Goal: Task Accomplishment & Management: Manage account settings

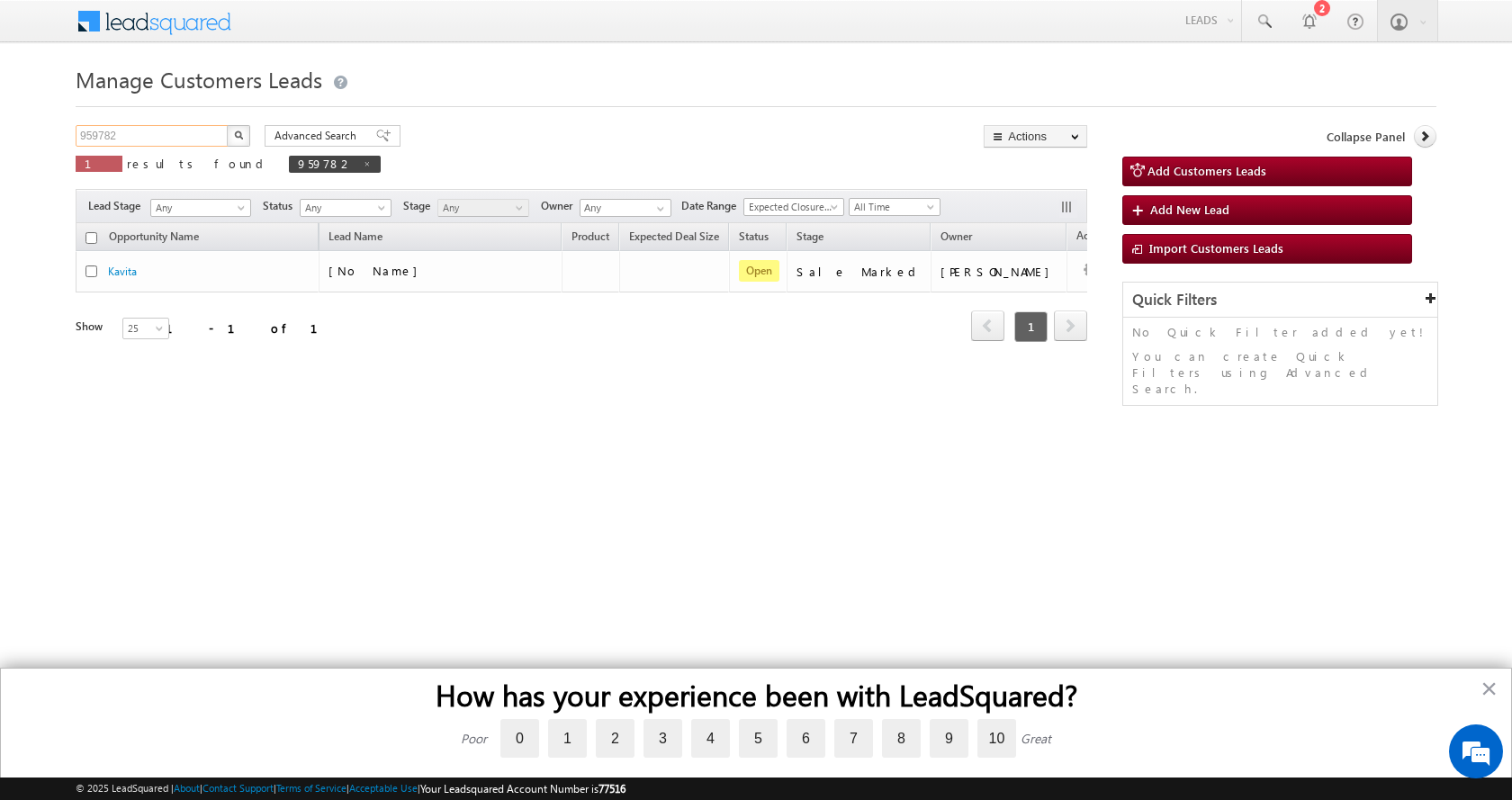
click at [100, 135] on input "959782" at bounding box center [152, 135] width 154 height 21
paste input "8939"
type input "893982"
click at [226, 125] on button "button" at bounding box center [238, 135] width 23 height 21
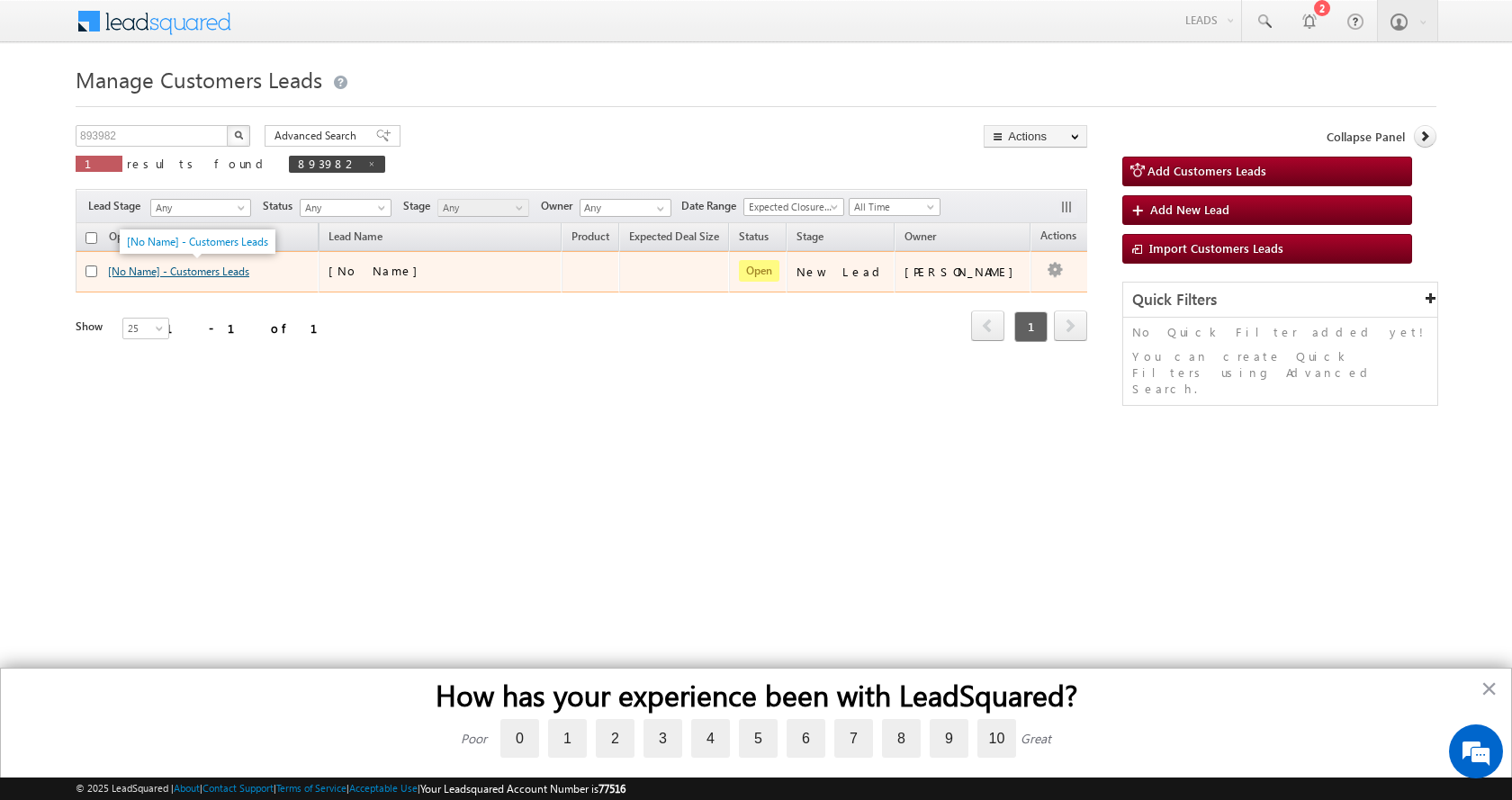
click at [184, 271] on link "[No Name] - Customers Leads" at bounding box center [179, 271] width 142 height 13
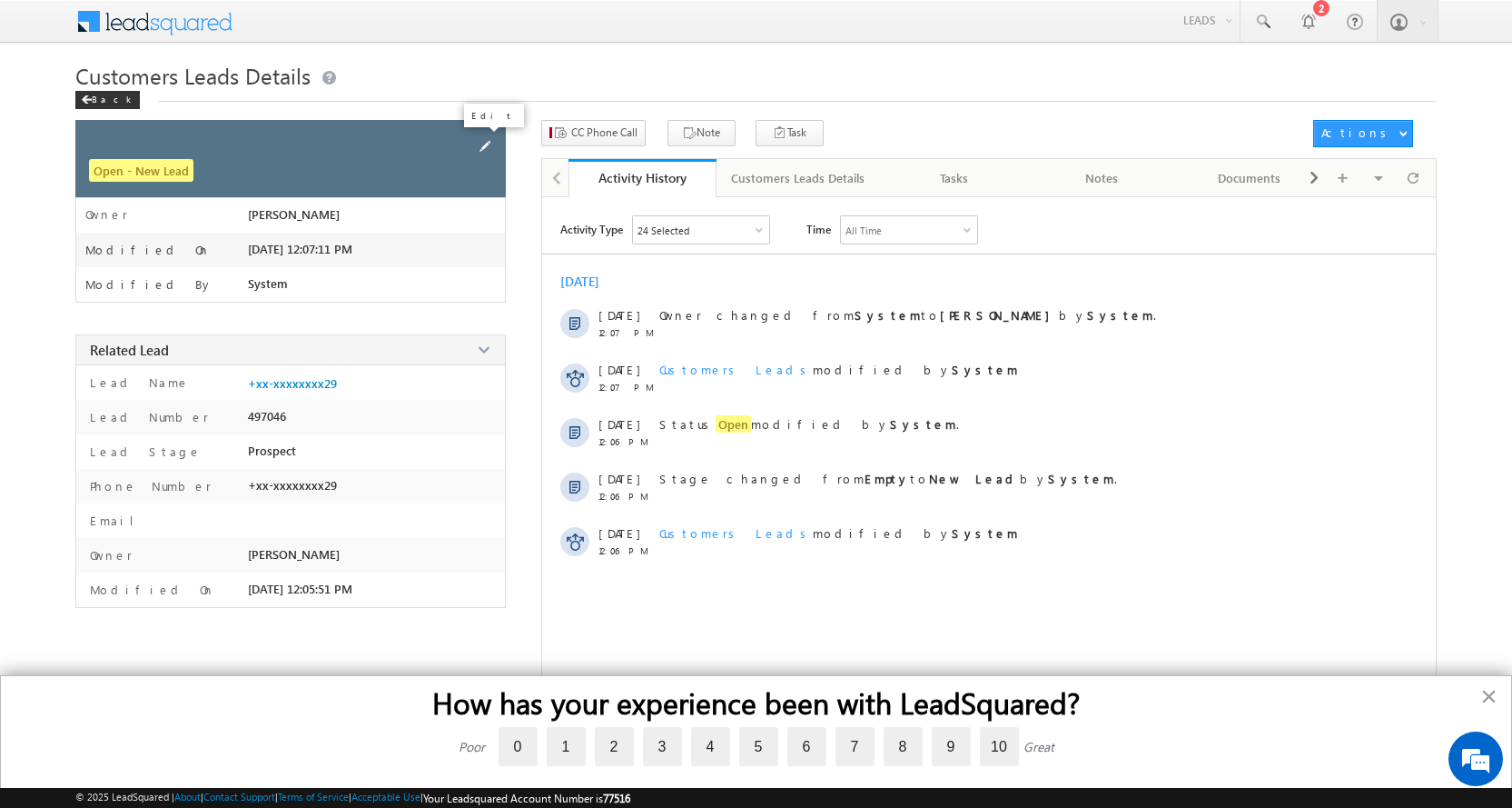
click at [484, 146] on span at bounding box center [484, 146] width 20 height 20
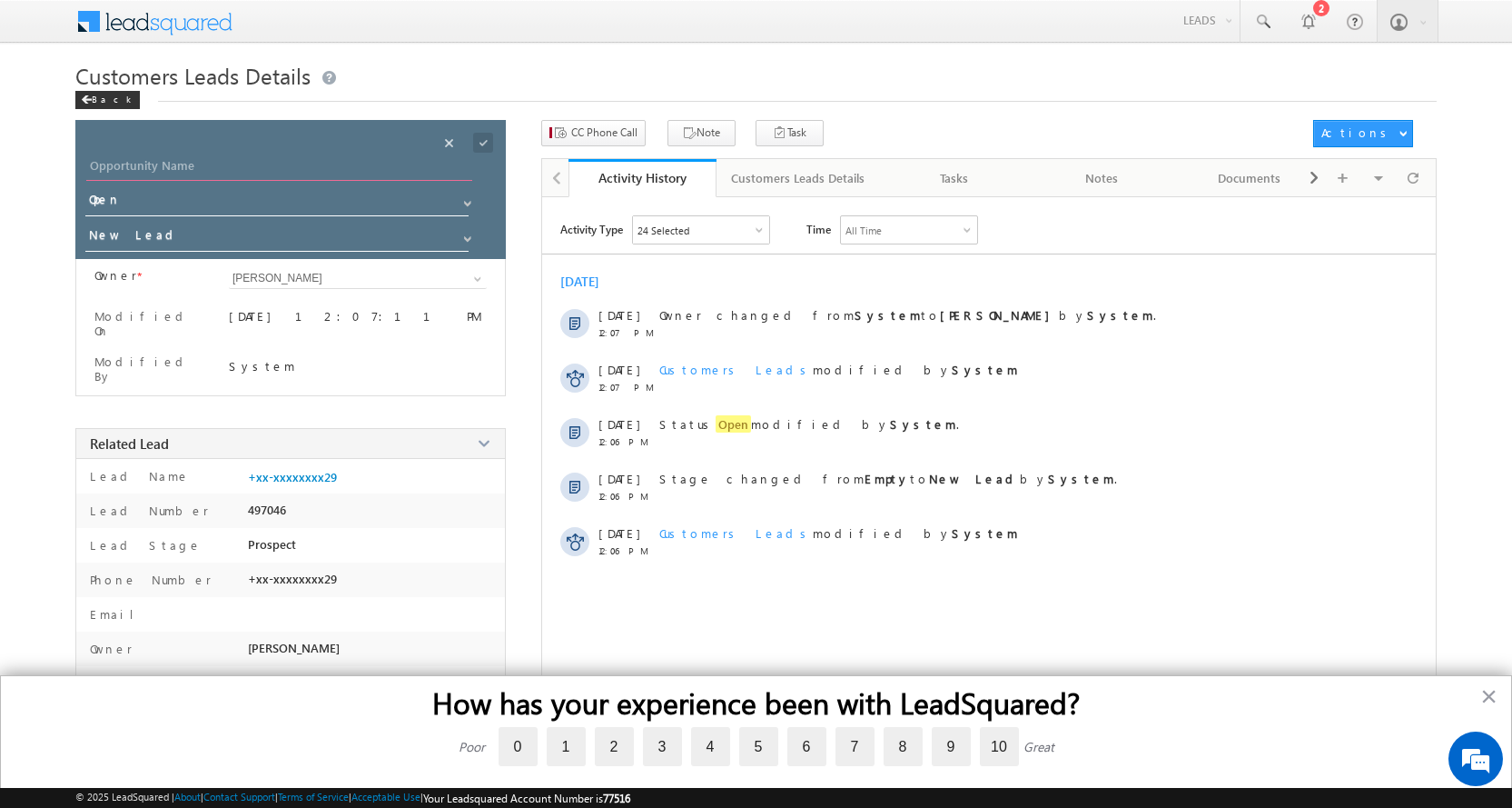
click at [134, 169] on input "Opportunity Name" at bounding box center [279, 167] width 386 height 25
paste input "SANJAY"
type input "SANJAY"
click at [468, 239] on span at bounding box center [467, 238] width 14 height 14
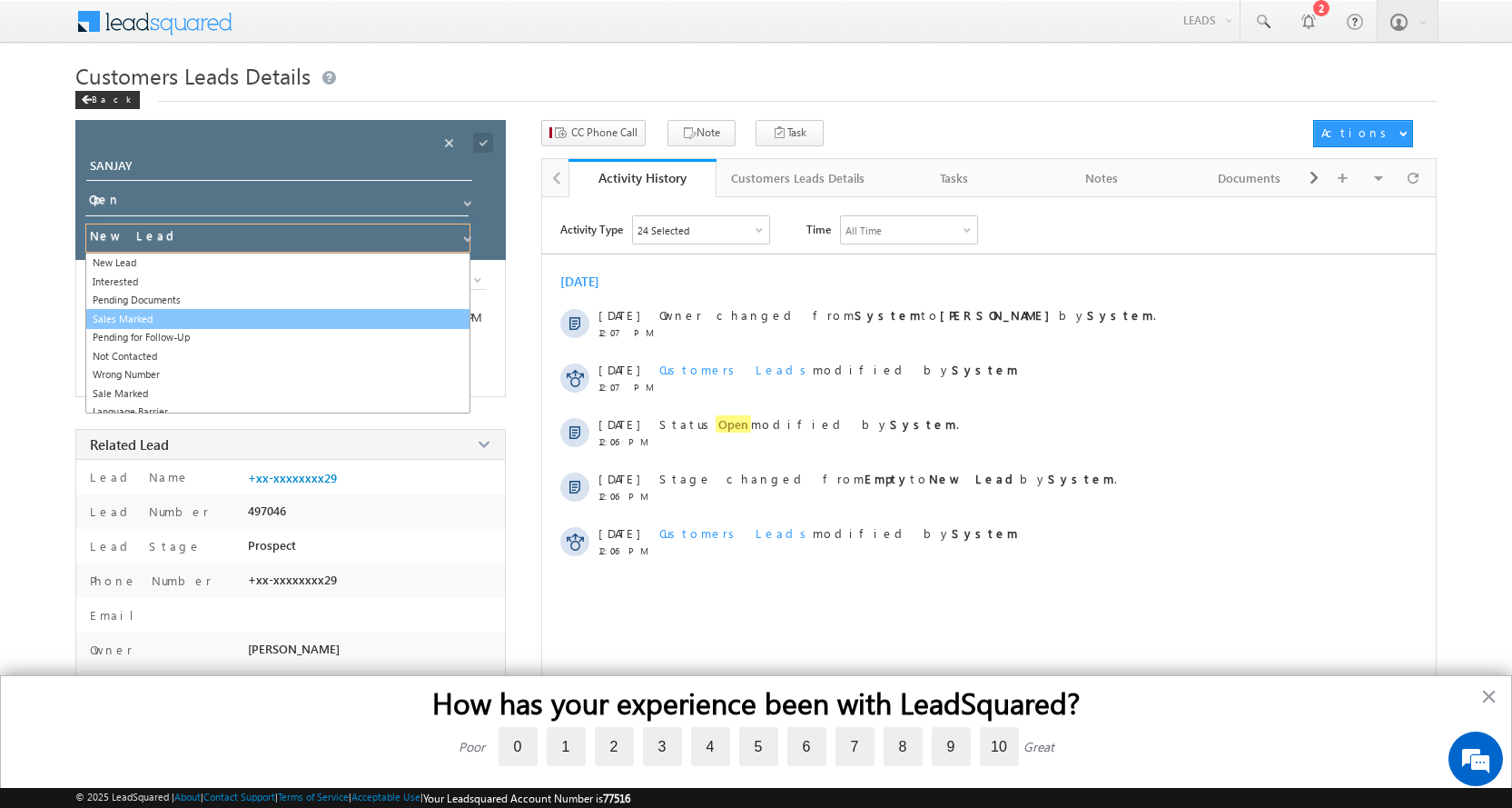
click at [159, 316] on link "Sales Marked" at bounding box center [278, 319] width 386 height 21
type input "Sales Marked"
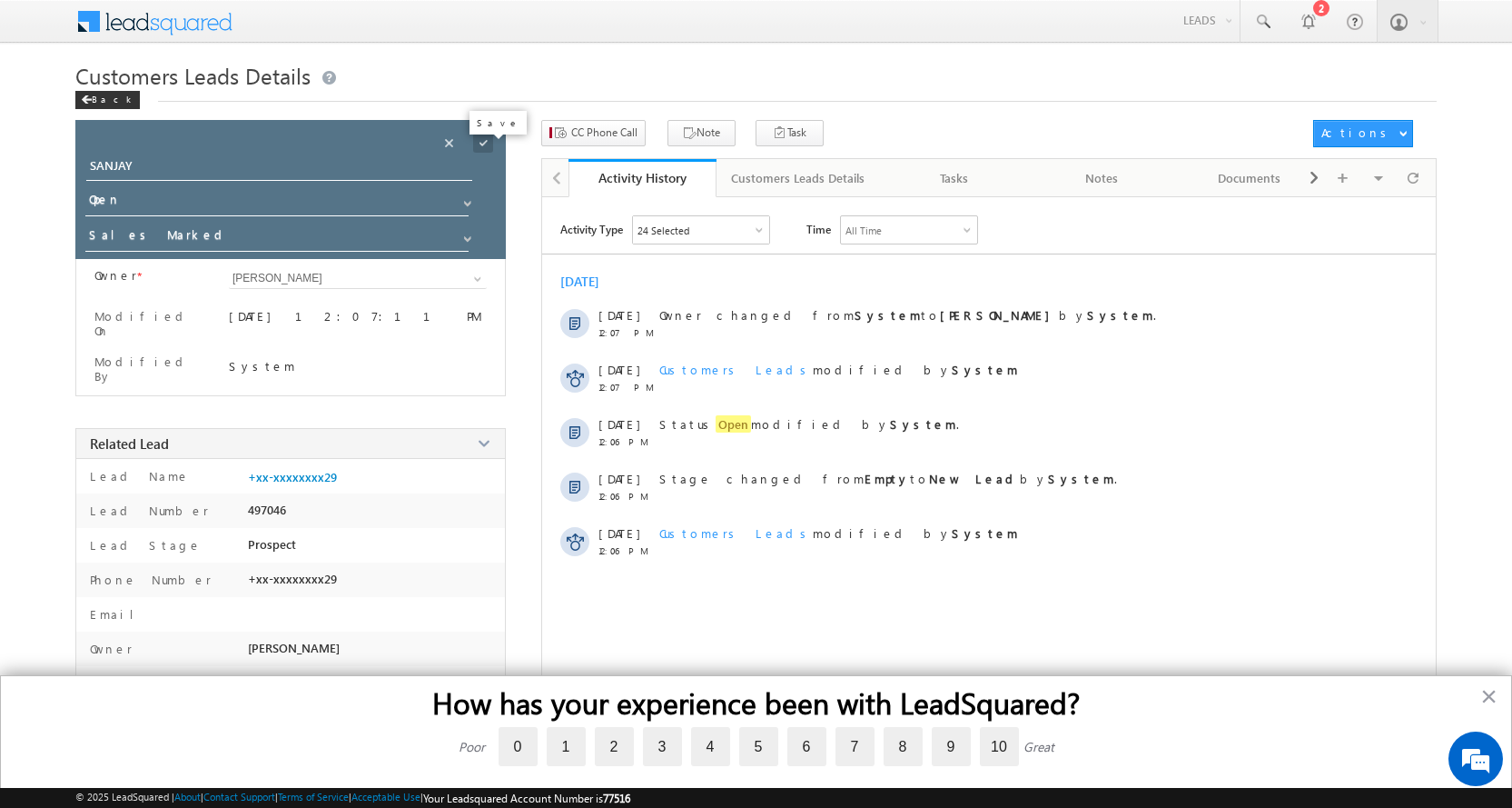
click at [486, 143] on span at bounding box center [482, 142] width 20 height 20
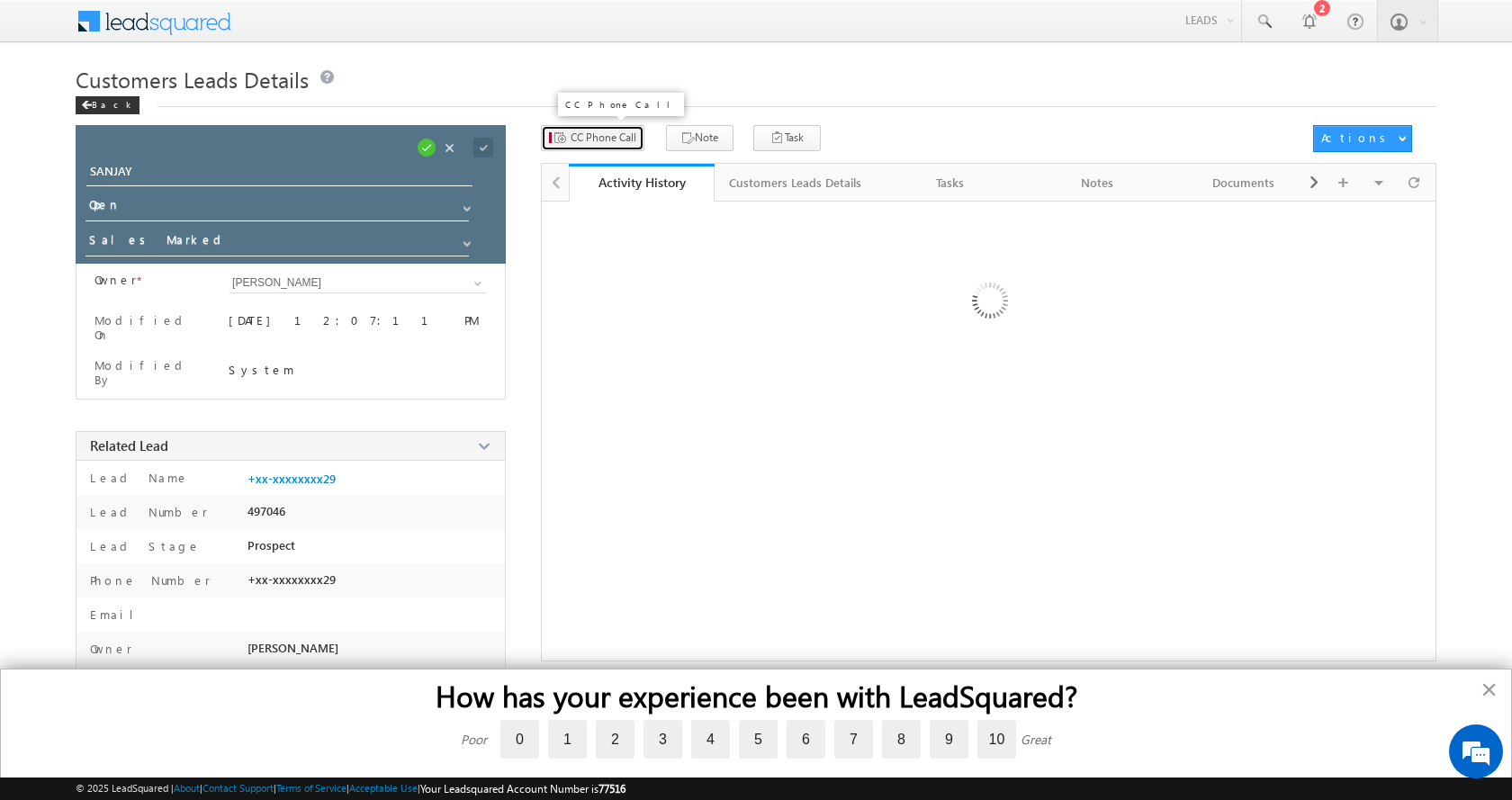
click at [573, 139] on span "CC Phone Call" at bounding box center [603, 137] width 66 height 16
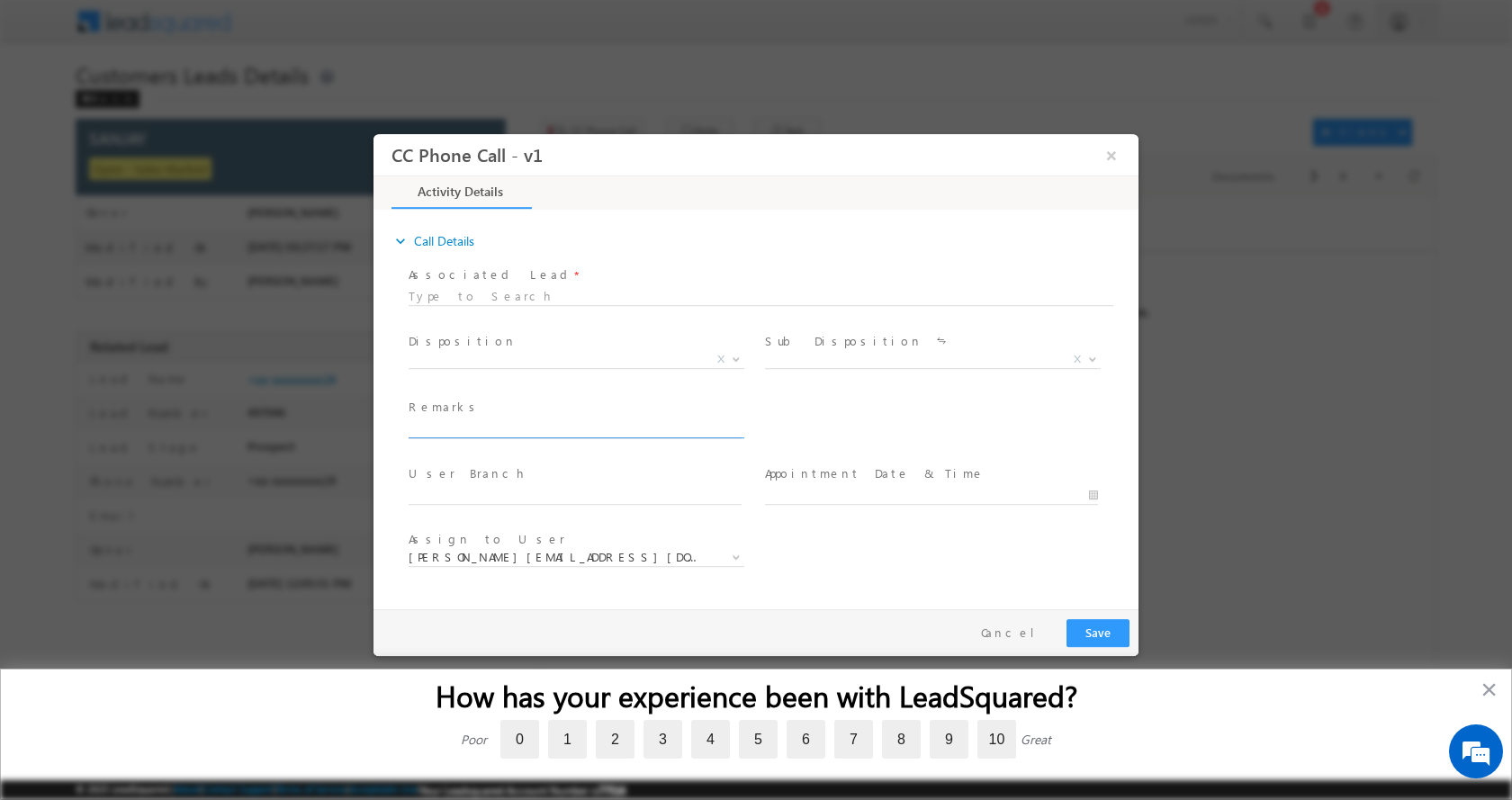
click at [448, 424] on input "text" at bounding box center [575, 427] width 333 height 18
paste input "SANJAY-9012105829-893982-Saharanpur-HOME PURCHASE-PV-16 L-LOAN-10 L-AGE-38-JOB-…"
type input "SANJAY-9012105829-893982-Saharanpur-HOME PURCHASE-PV-16 L-LOAN-10 L-AGE-38-JOB-…"
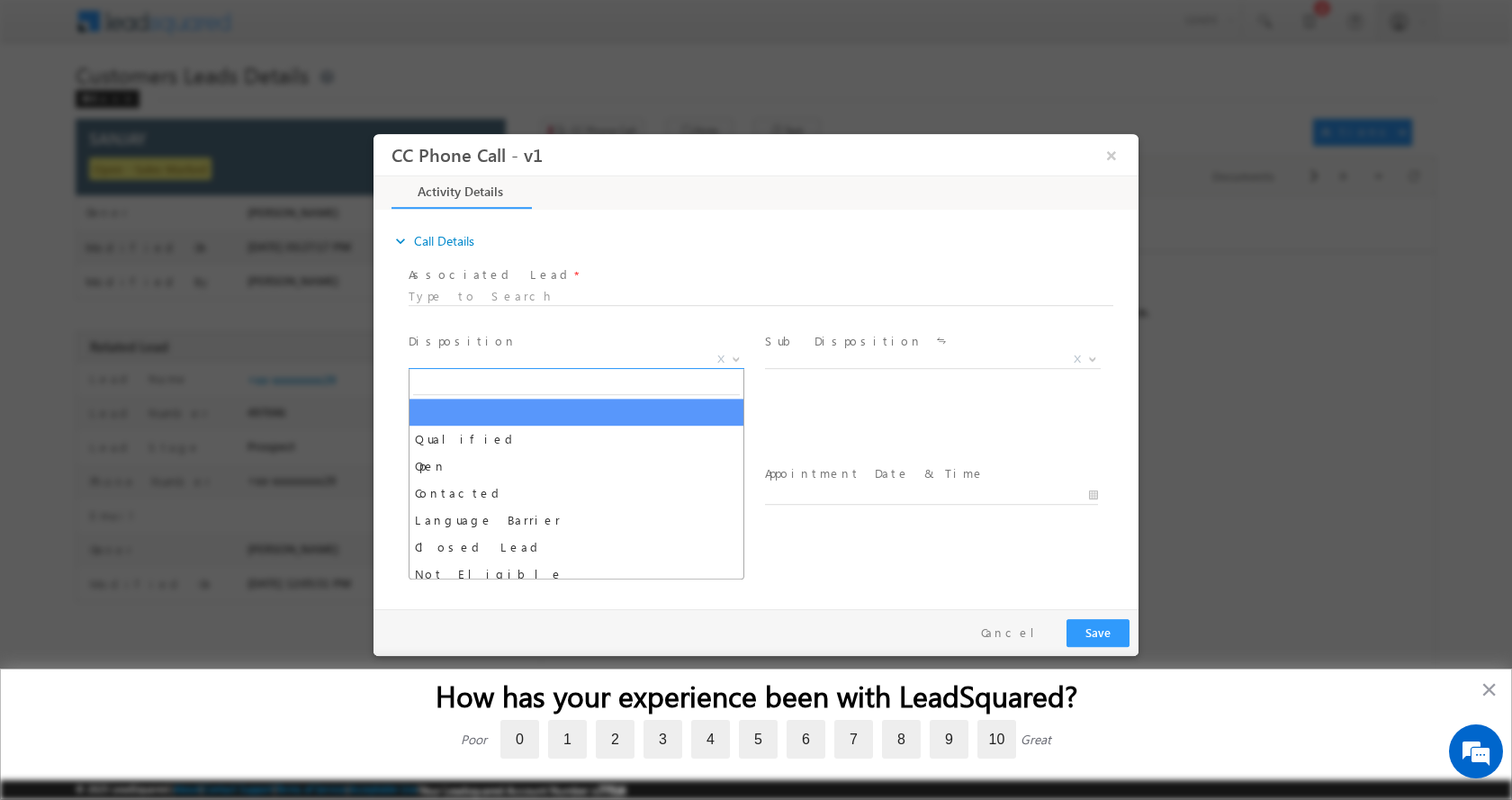
click at [735, 359] on span at bounding box center [734, 358] width 18 height 23
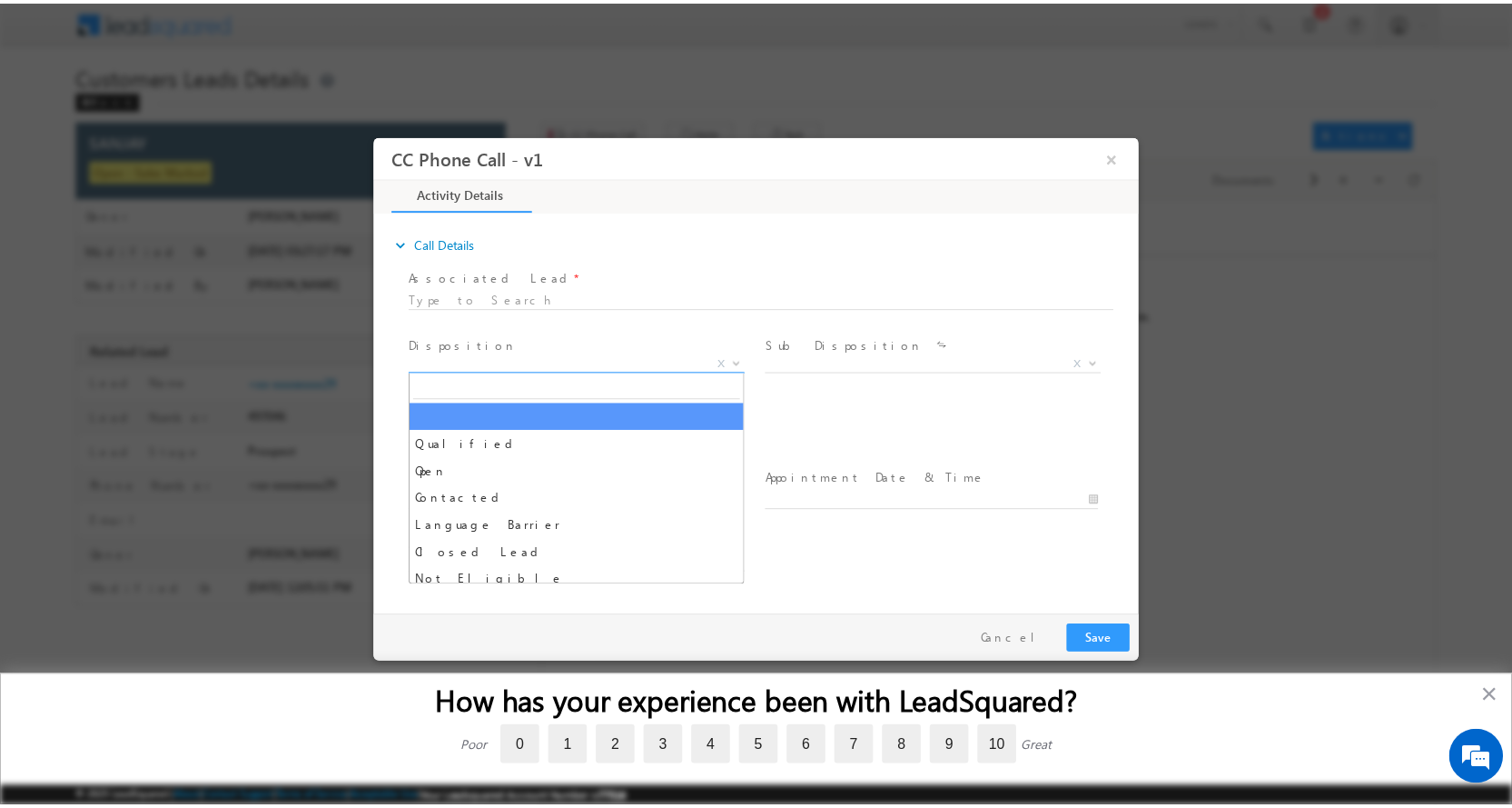
scroll to position [0, 0]
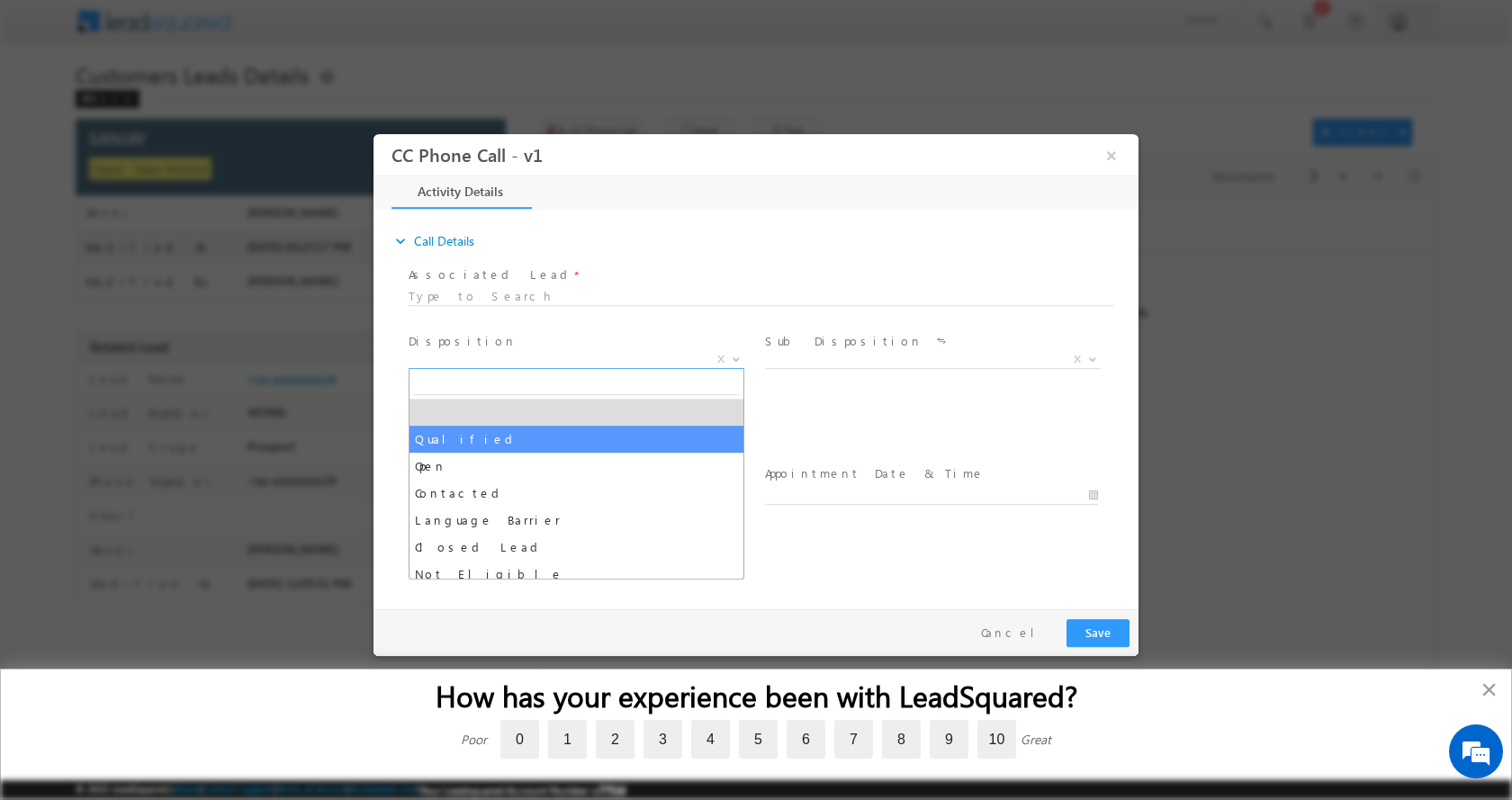
select select "Qualified"
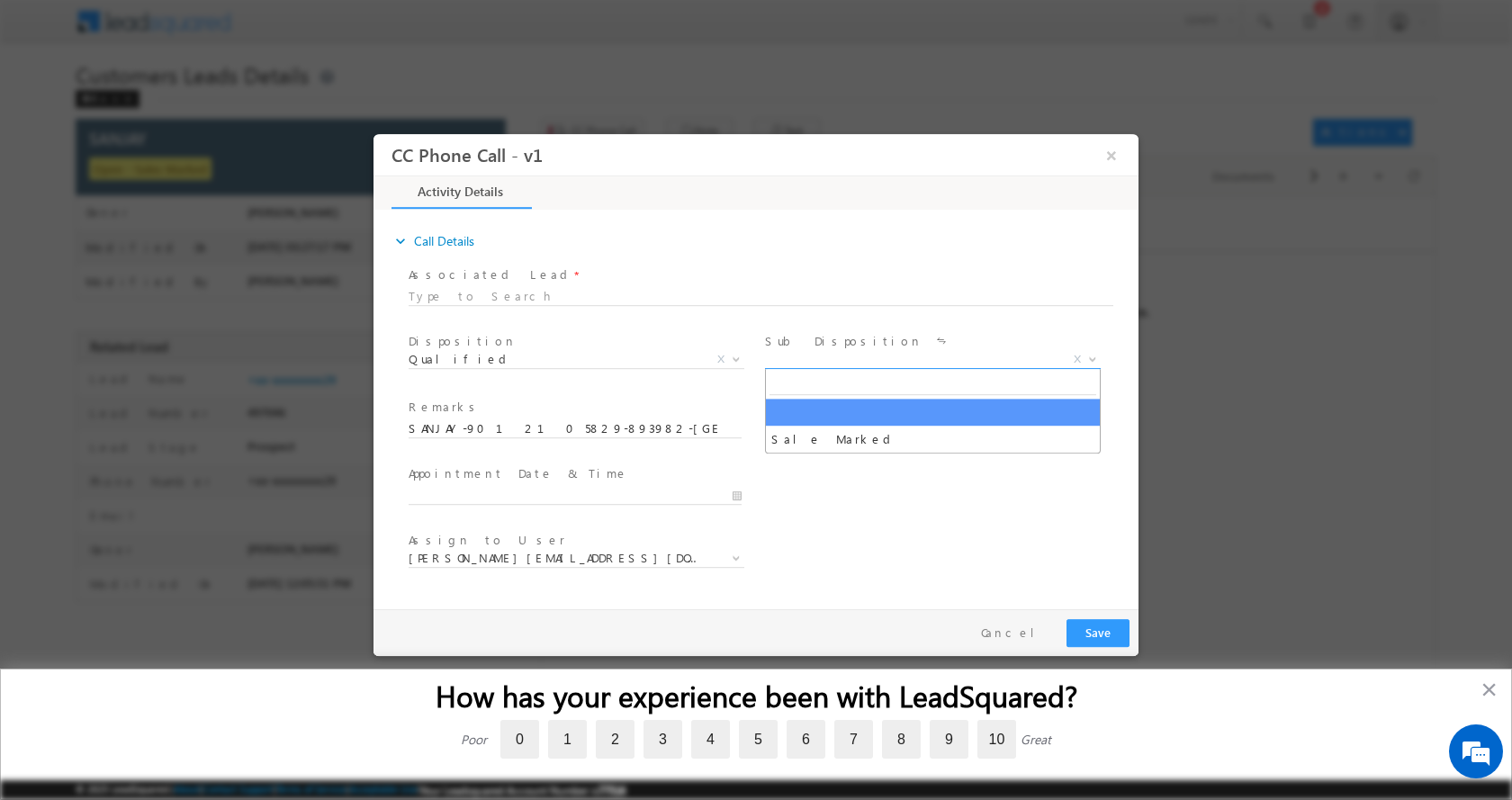
click at [1092, 356] on b at bounding box center [1093, 358] width 11 height 7
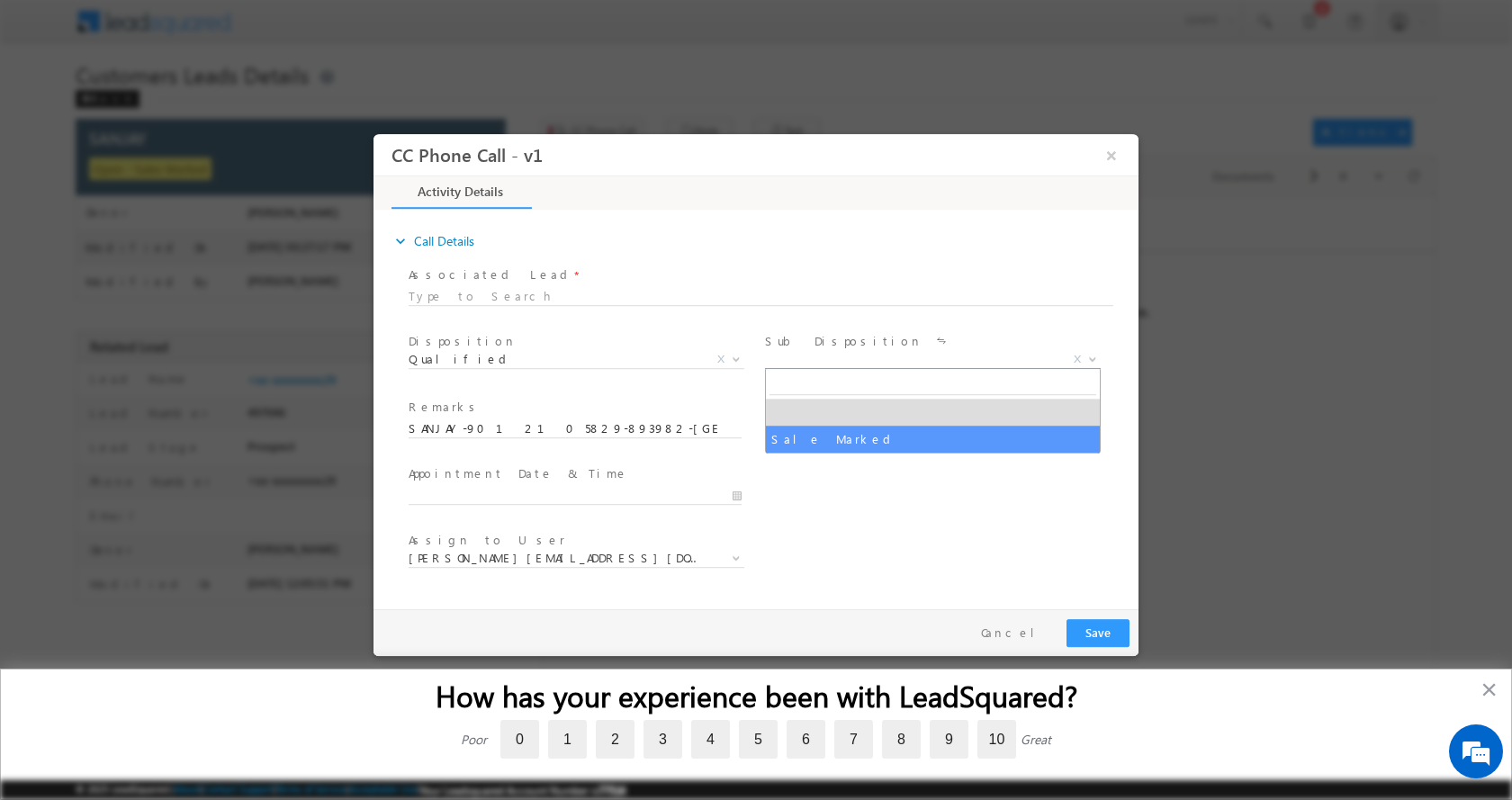
select select "Sale Marked"
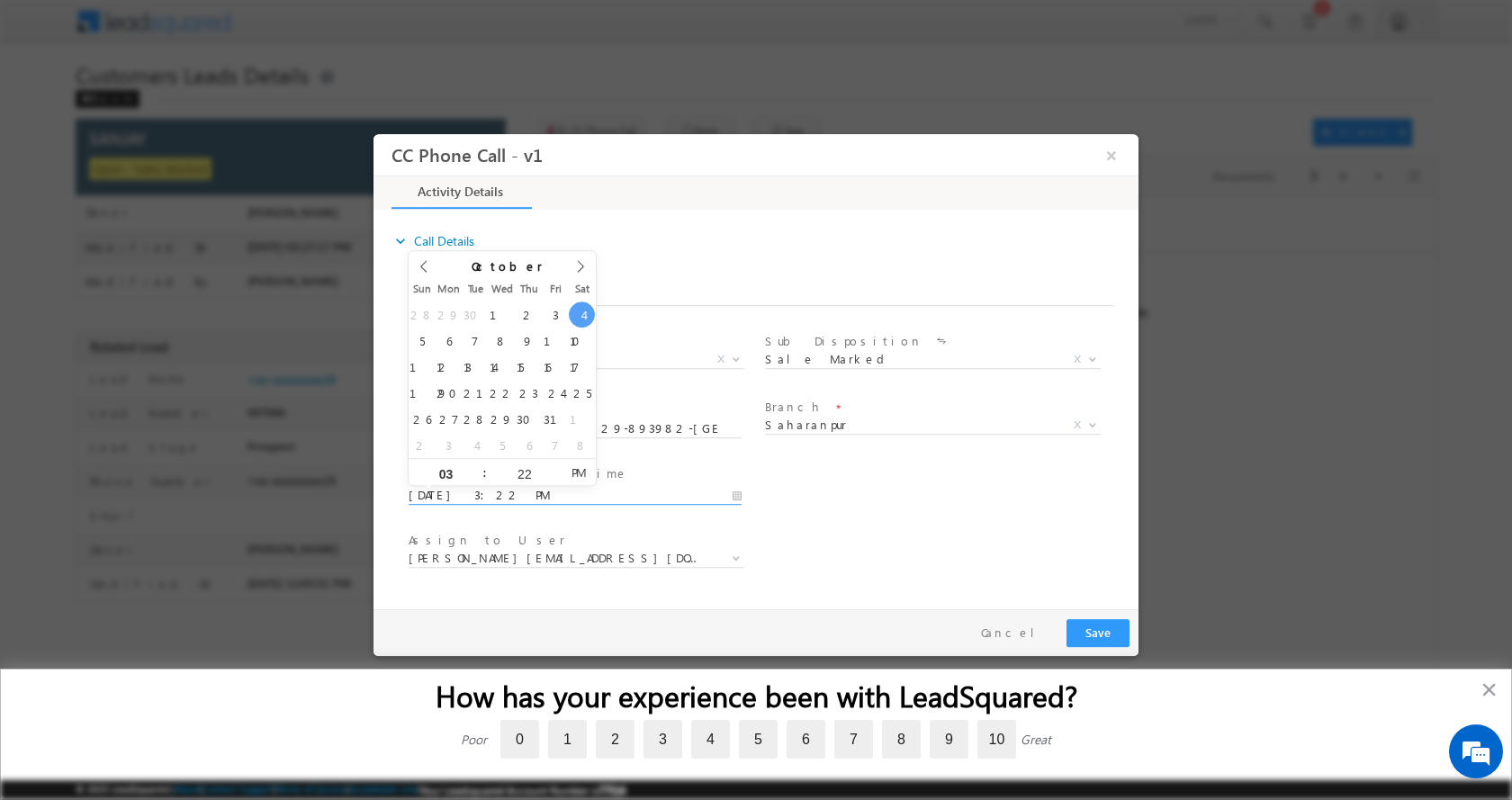
click at [733, 495] on input "10/04/2025 3:22 PM" at bounding box center [575, 495] width 333 height 18
type input "10/06/2025 3:22 PM"
click at [1113, 630] on button "Save" at bounding box center [1098, 632] width 63 height 28
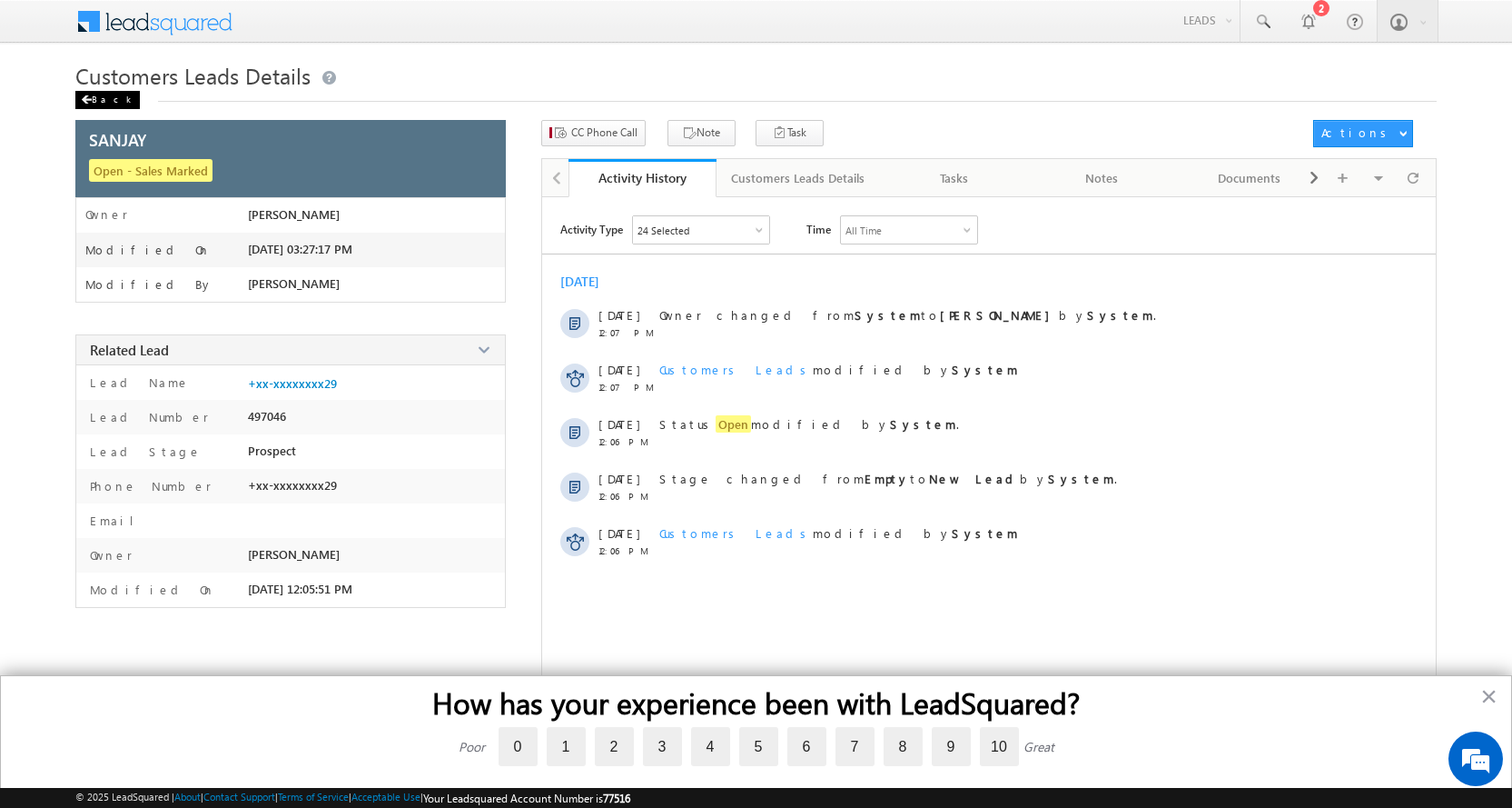
click at [100, 99] on div "Back" at bounding box center [107, 100] width 65 height 18
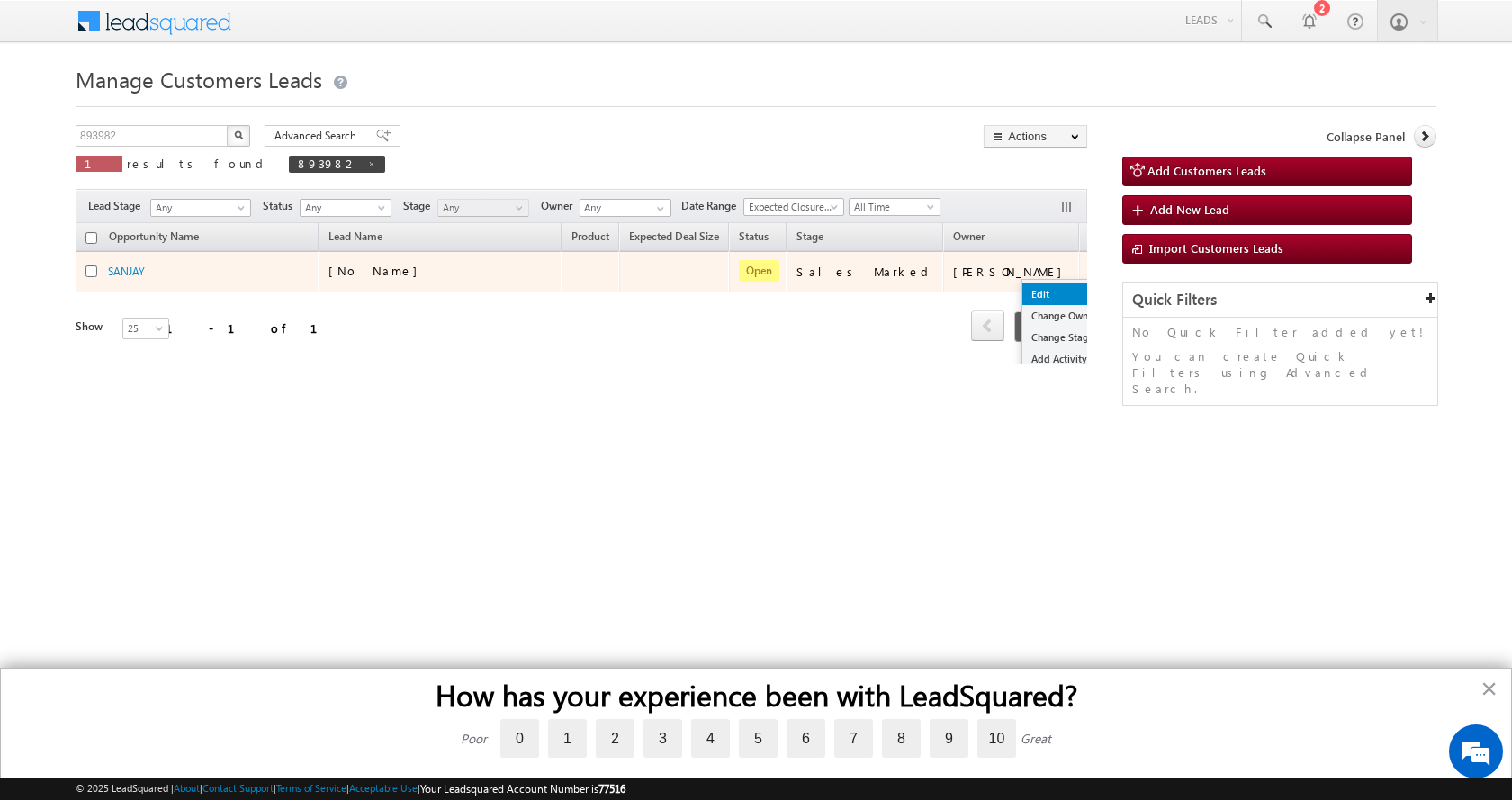
click at [1022, 290] on link "Edit" at bounding box center [1067, 293] width 90 height 21
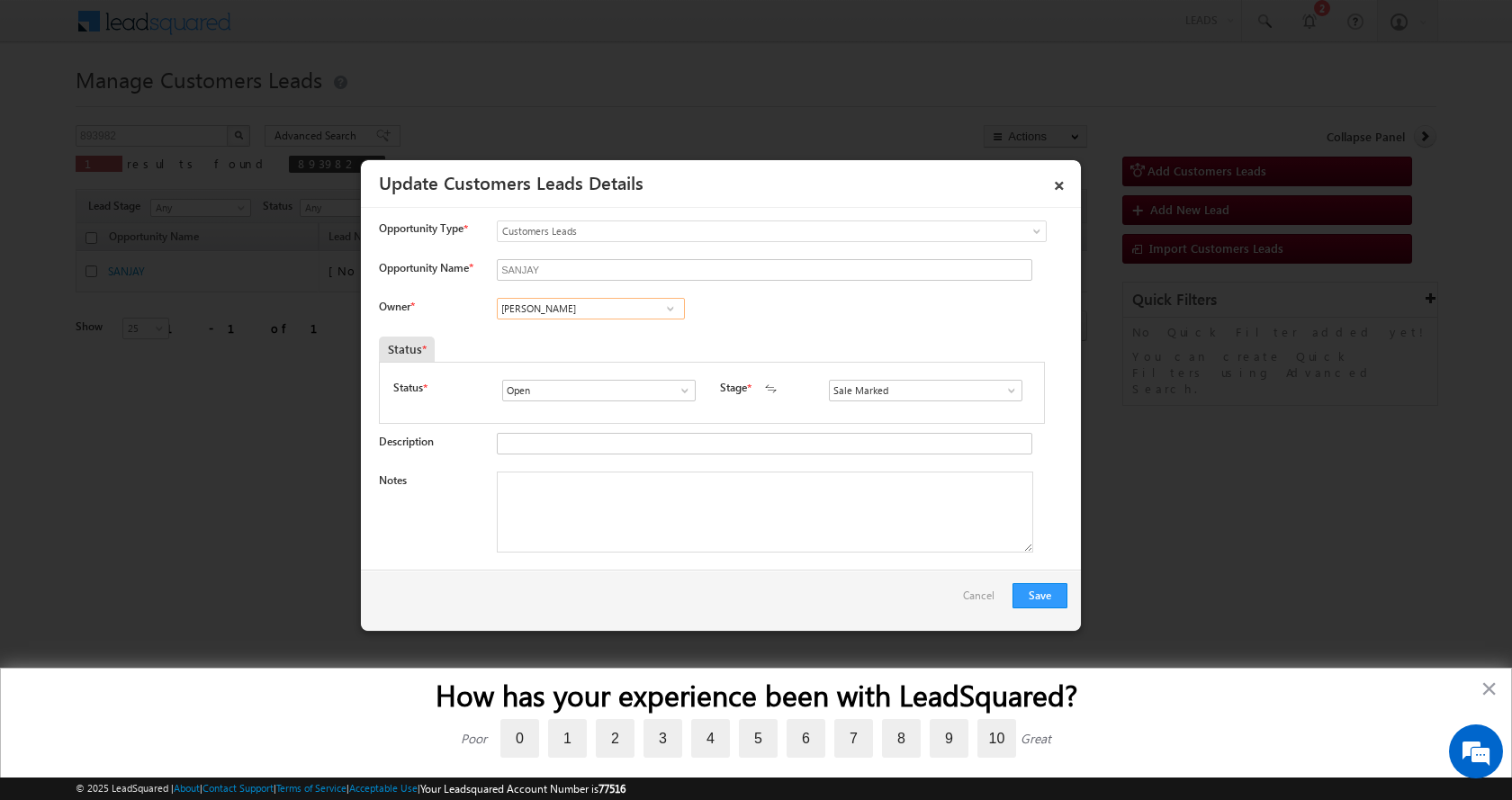
click at [565, 311] on input "[PERSON_NAME]" at bounding box center [591, 308] width 188 height 21
paste input "[PERSON_NAME]"
click at [619, 343] on span "[EMAIL_ADDRESS][DOMAIN_NAME]" at bounding box center [585, 343] width 162 height 13
type input "[PERSON_NAME]"
click at [658, 507] on textarea "Notes" at bounding box center [765, 511] width 537 height 81
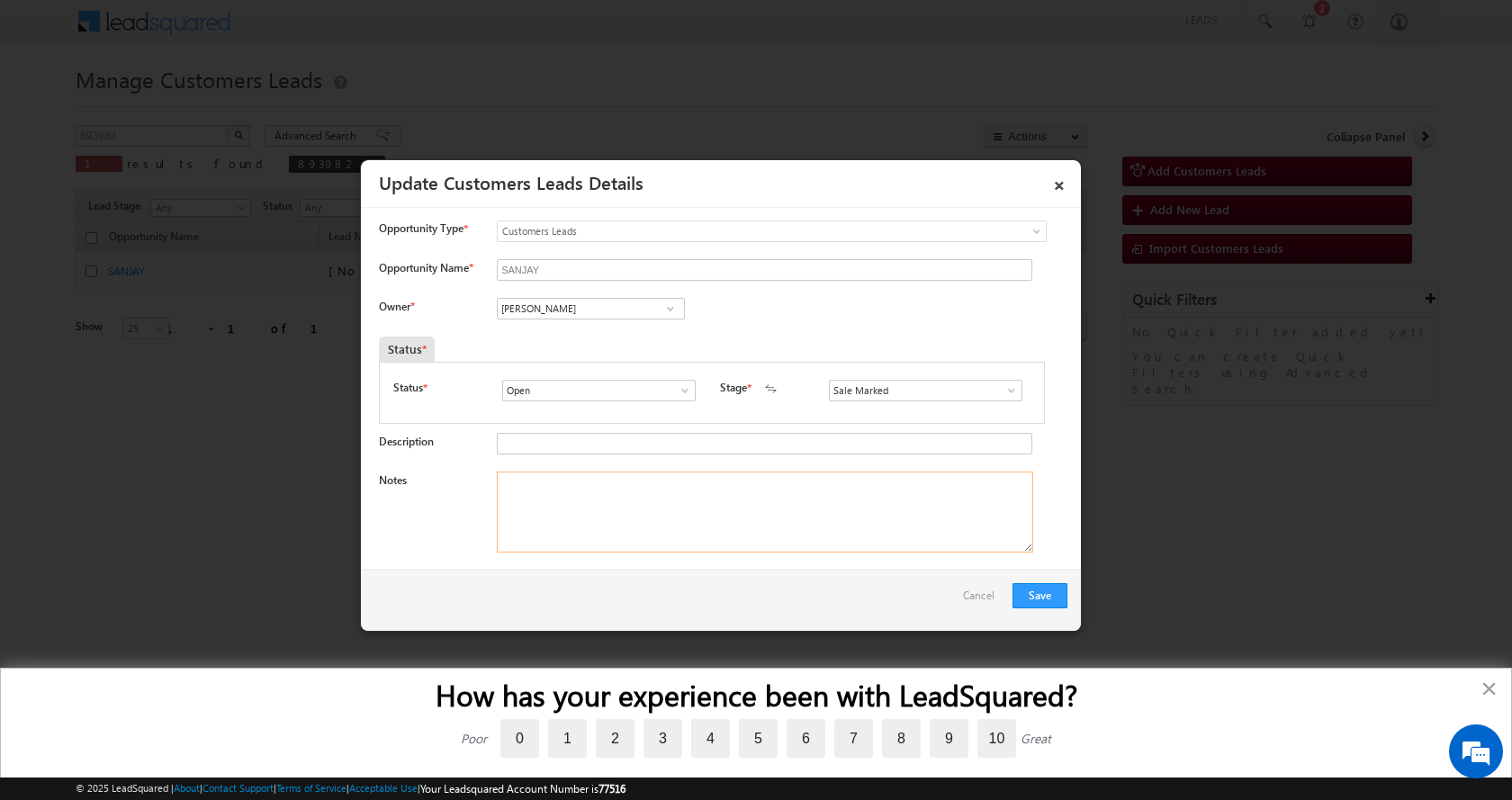
drag, startPoint x: 592, startPoint y: 492, endPoint x: 599, endPoint y: 496, distance: 8.1
click at [593, 494] on textarea "Notes" at bounding box center [765, 511] width 537 height 81
paste textarea "SANJAY-9012105829-893982-Saharanpur-HOME PURCHASE-PV-16 L-LOAN-10 L-AGE-38-JOB-…"
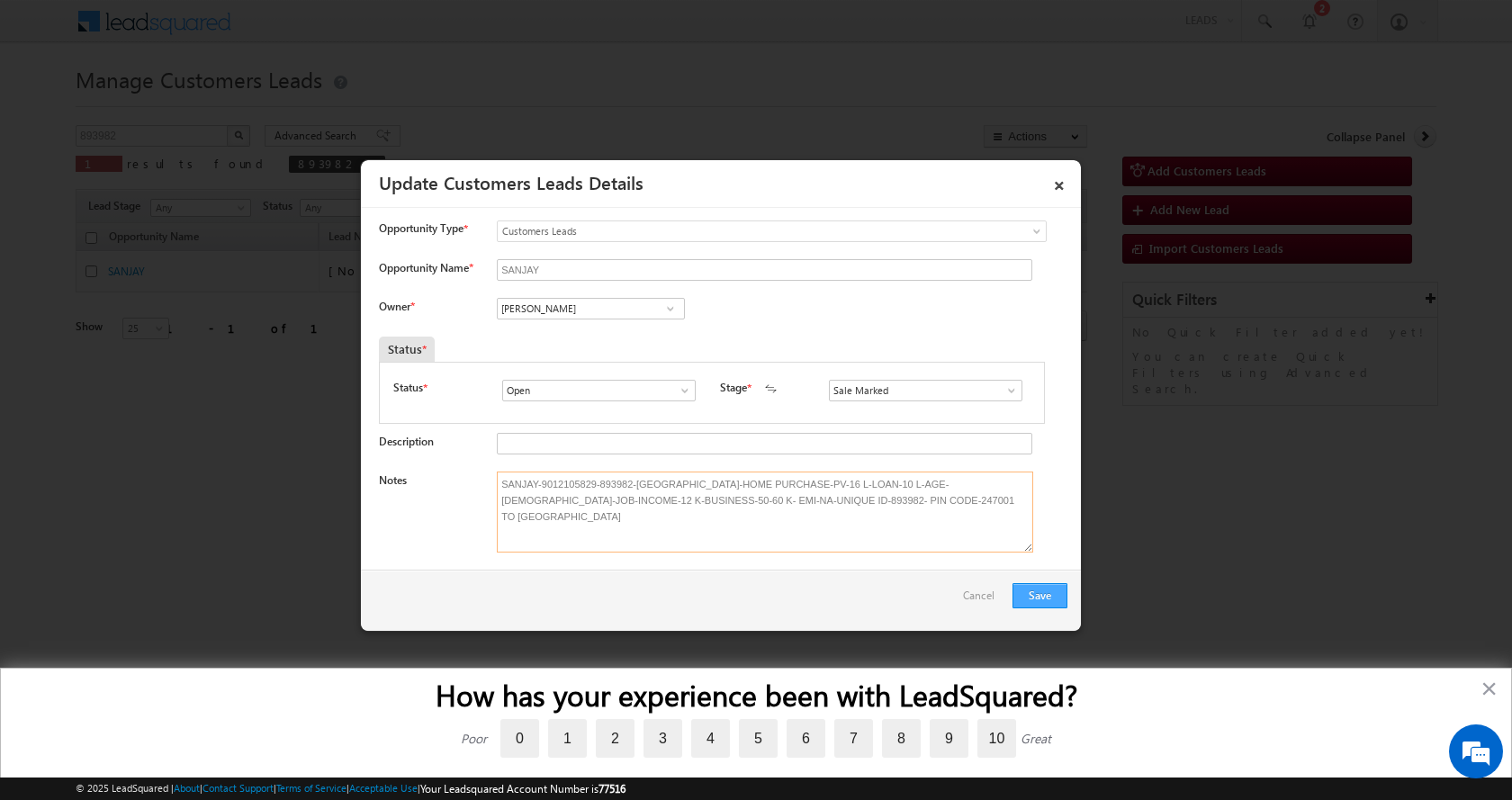
type textarea "SANJAY-9012105829-893982-Saharanpur-HOME PURCHASE-PV-16 L-LOAN-10 L-AGE-38-JOB-…"
click at [1047, 589] on button "Save" at bounding box center [1040, 595] width 55 height 25
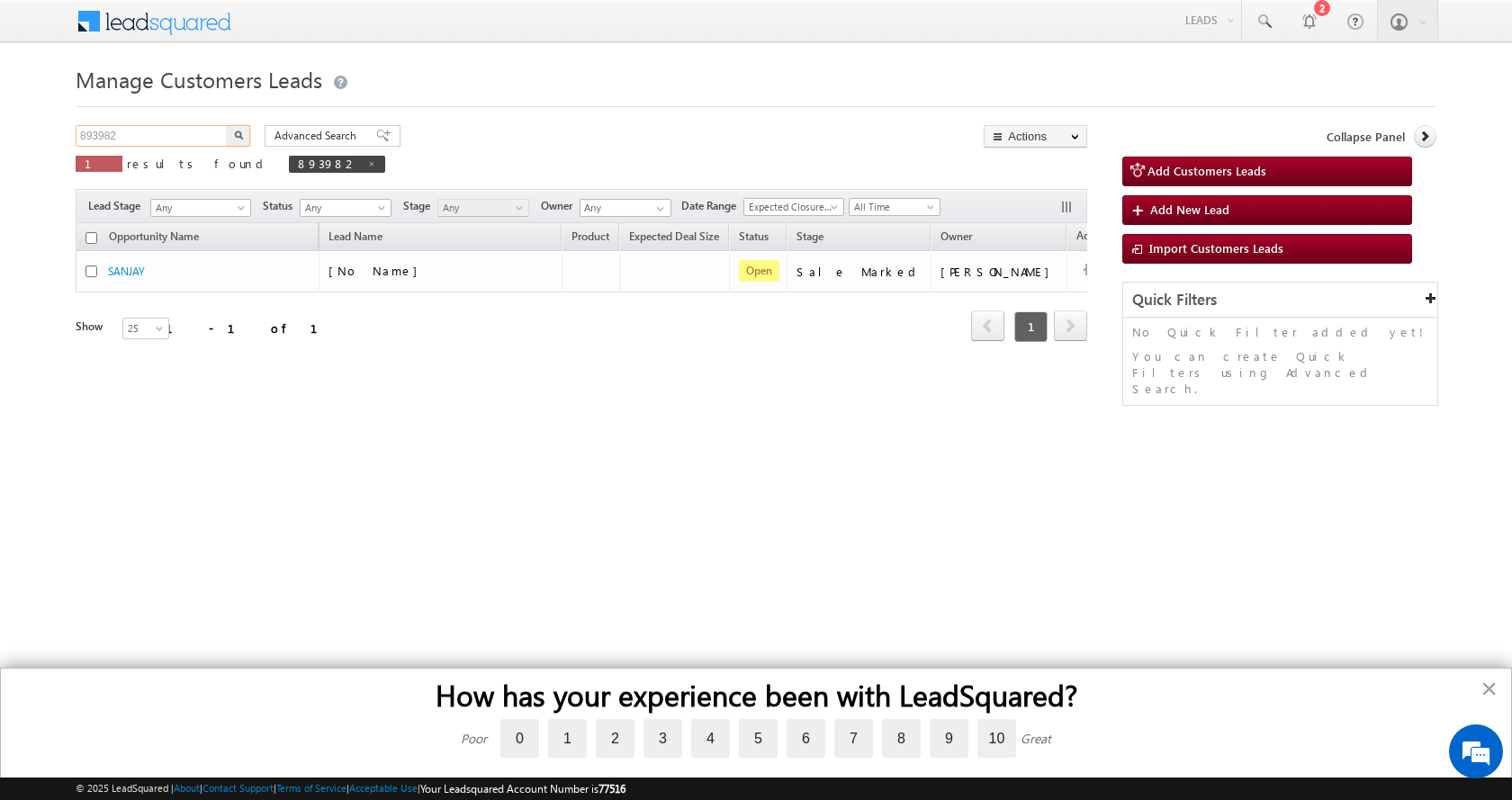
click at [89, 133] on input "893982" at bounding box center [152, 135] width 154 height 21
paste input "959809"
type input "959809"
click at [226, 125] on button "button" at bounding box center [238, 135] width 23 height 21
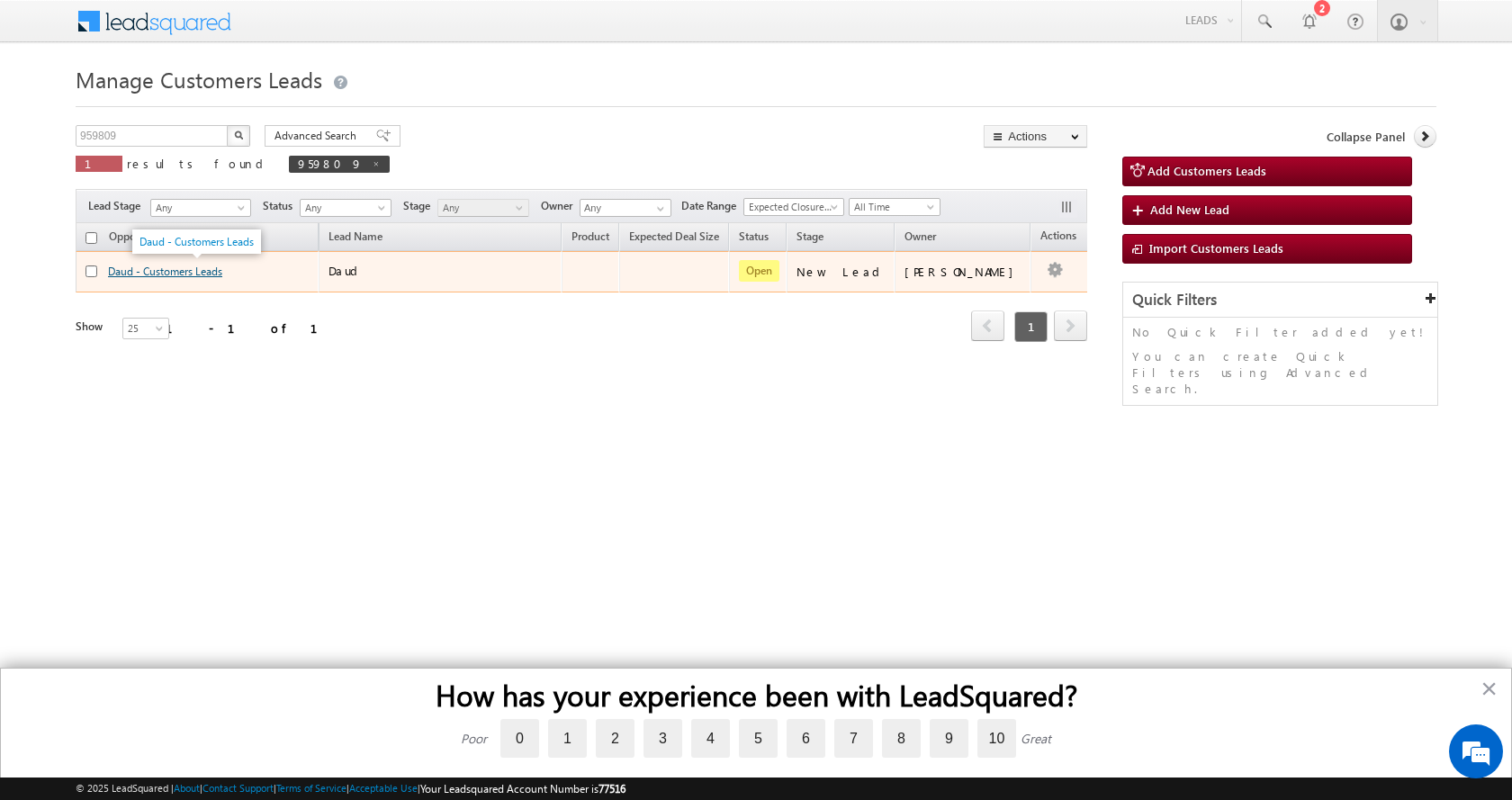
click at [190, 274] on link "Daud - Customers Leads" at bounding box center [165, 271] width 115 height 13
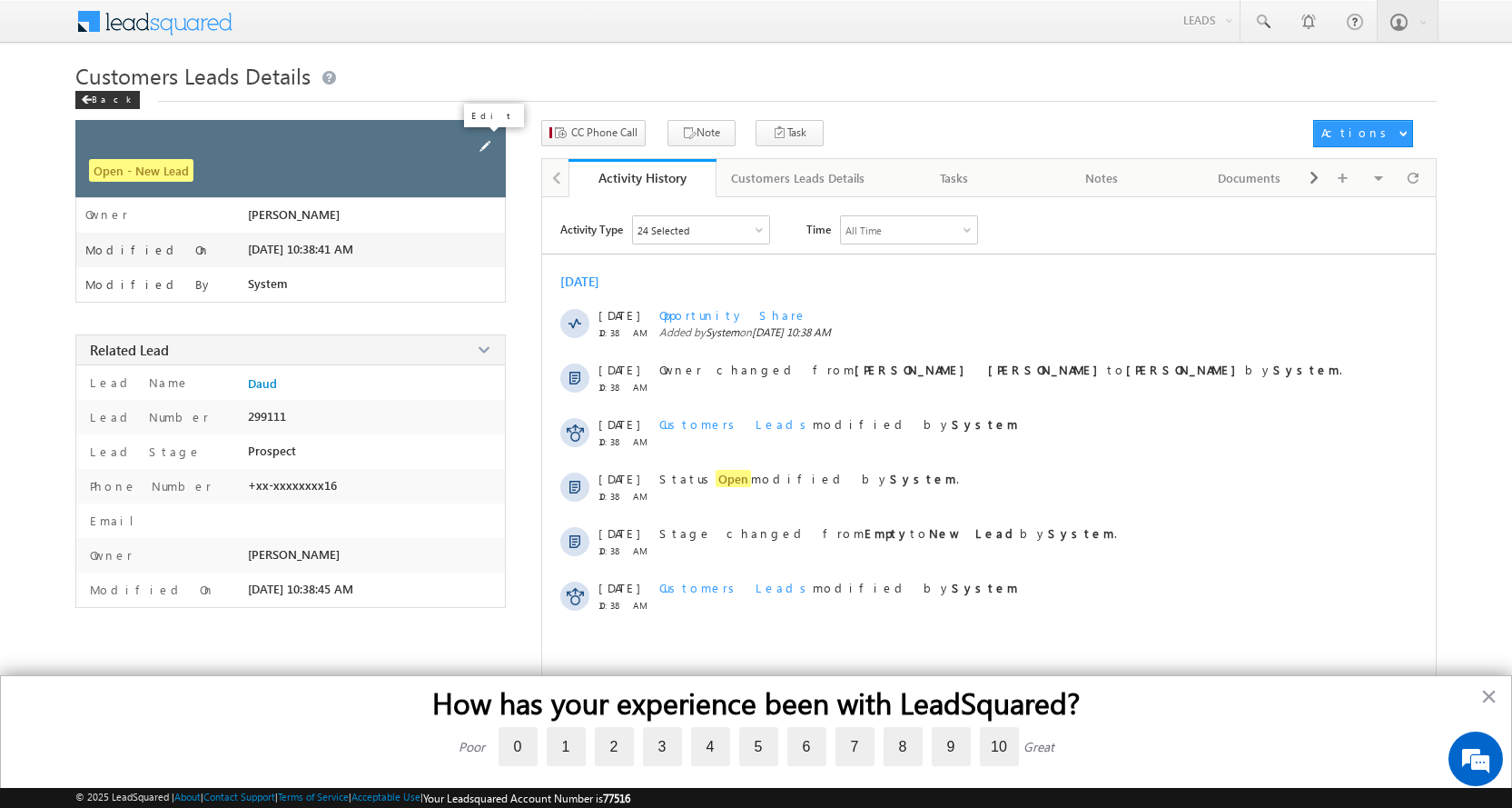
click at [486, 137] on span at bounding box center [484, 146] width 20 height 20
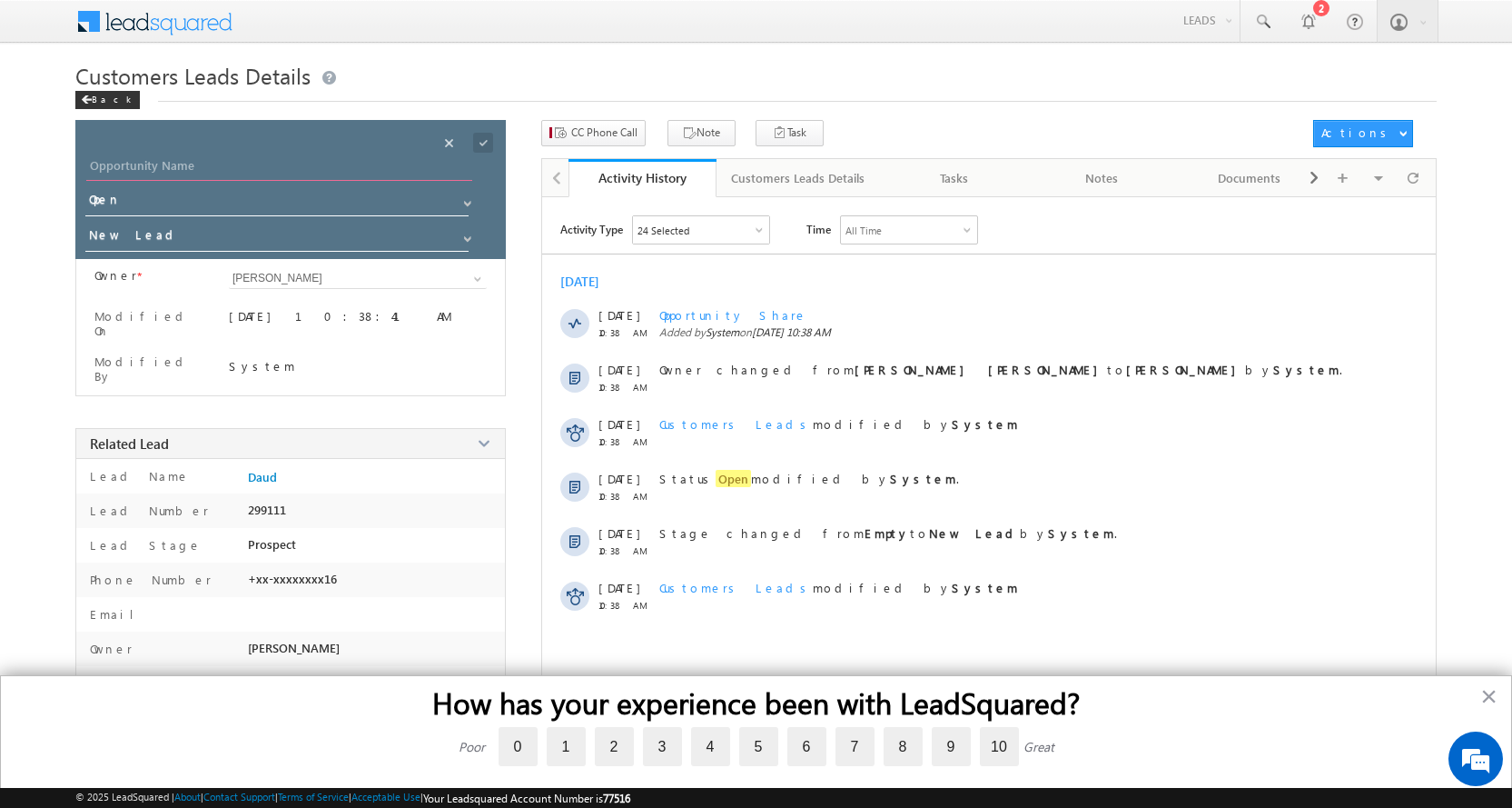
click at [121, 160] on input "Opportunity Name" at bounding box center [279, 167] width 386 height 25
paste input "Afsana"
type input "Afsana"
click at [468, 246] on span at bounding box center [467, 238] width 14 height 14
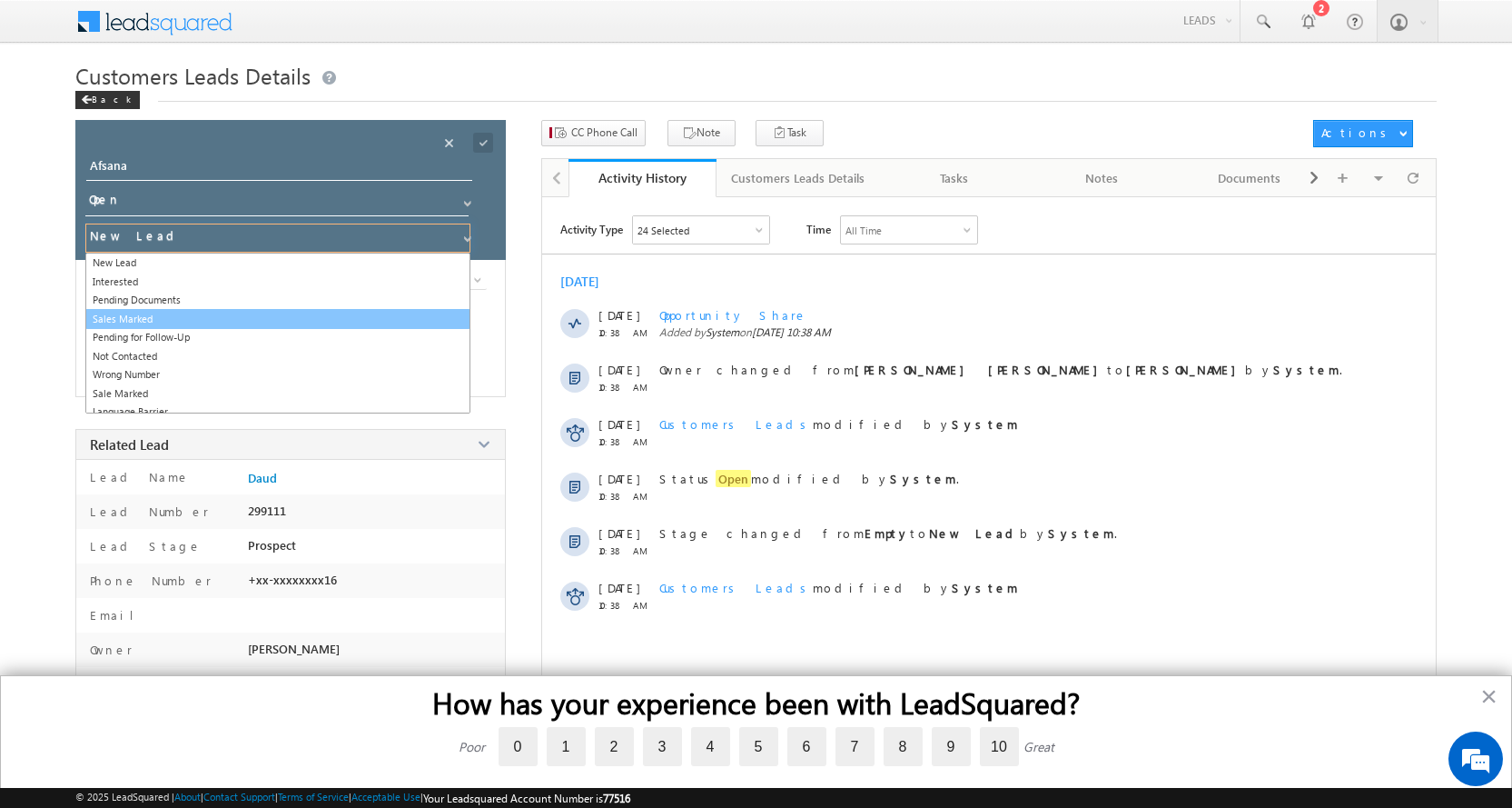
click at [183, 319] on link "Sales Marked" at bounding box center [278, 319] width 386 height 21
type input "Sales Marked"
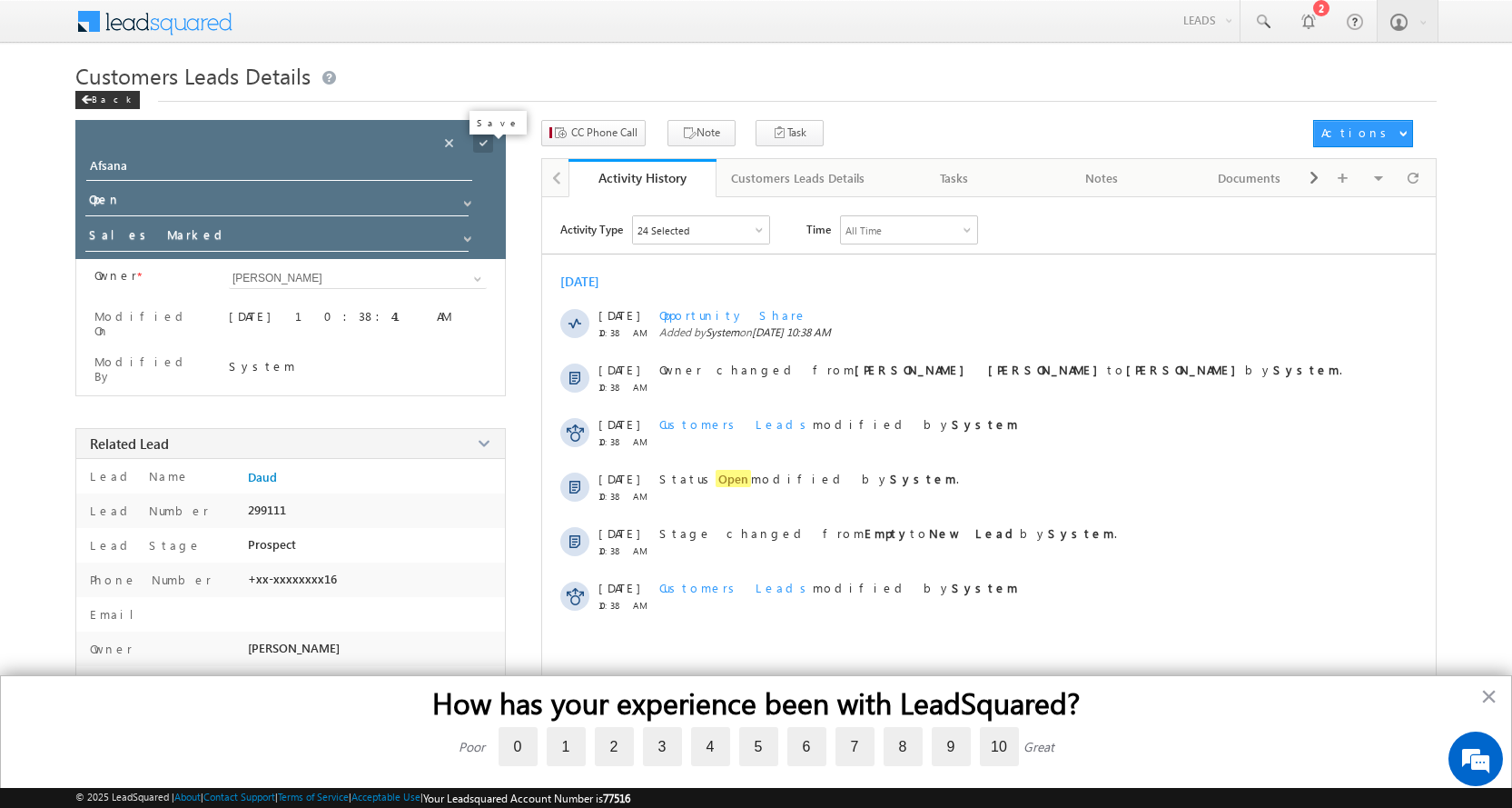
click at [475, 141] on span at bounding box center [482, 142] width 20 height 20
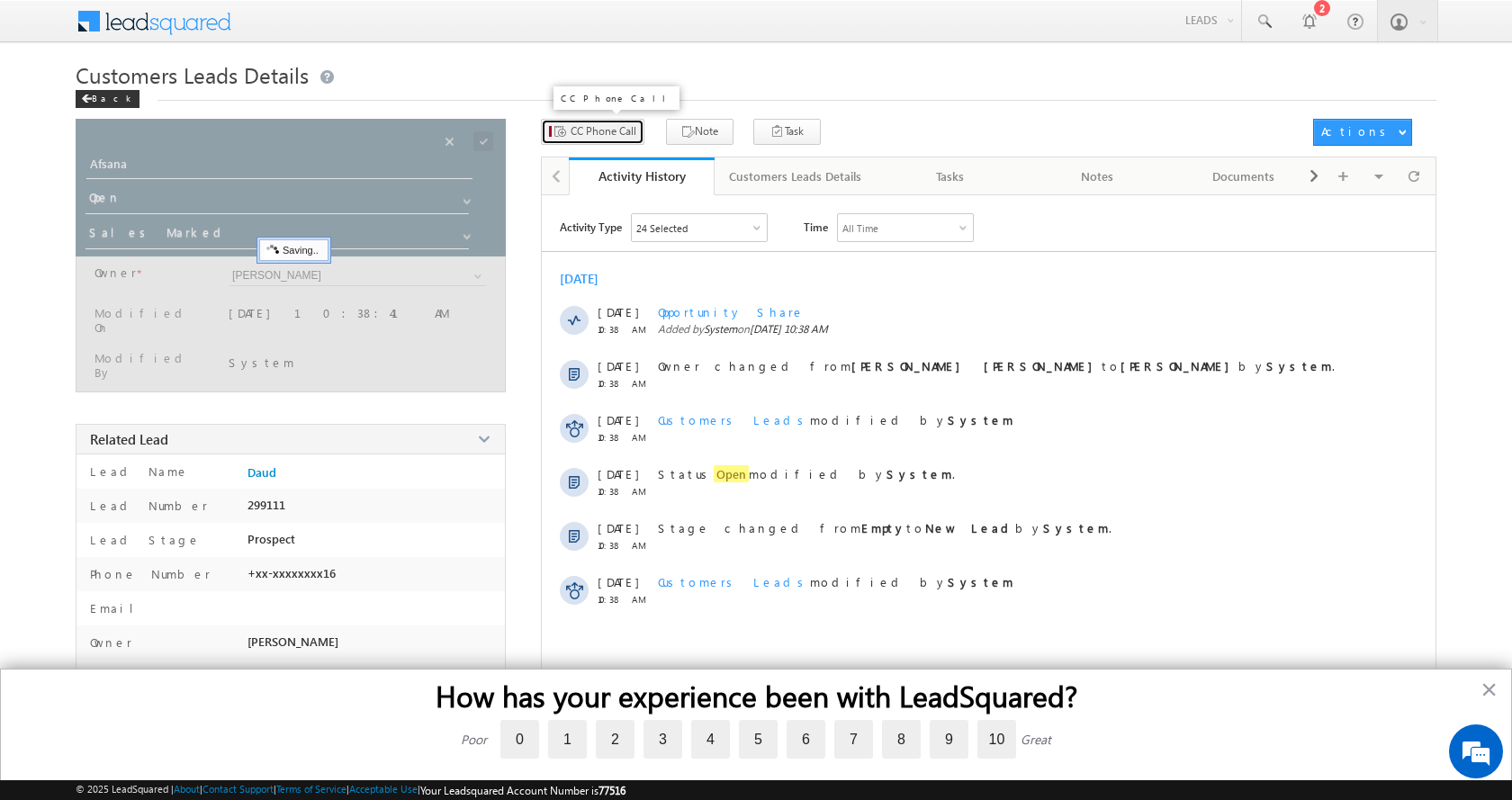
click at [596, 139] on span "CC Phone Call" at bounding box center [603, 130] width 66 height 16
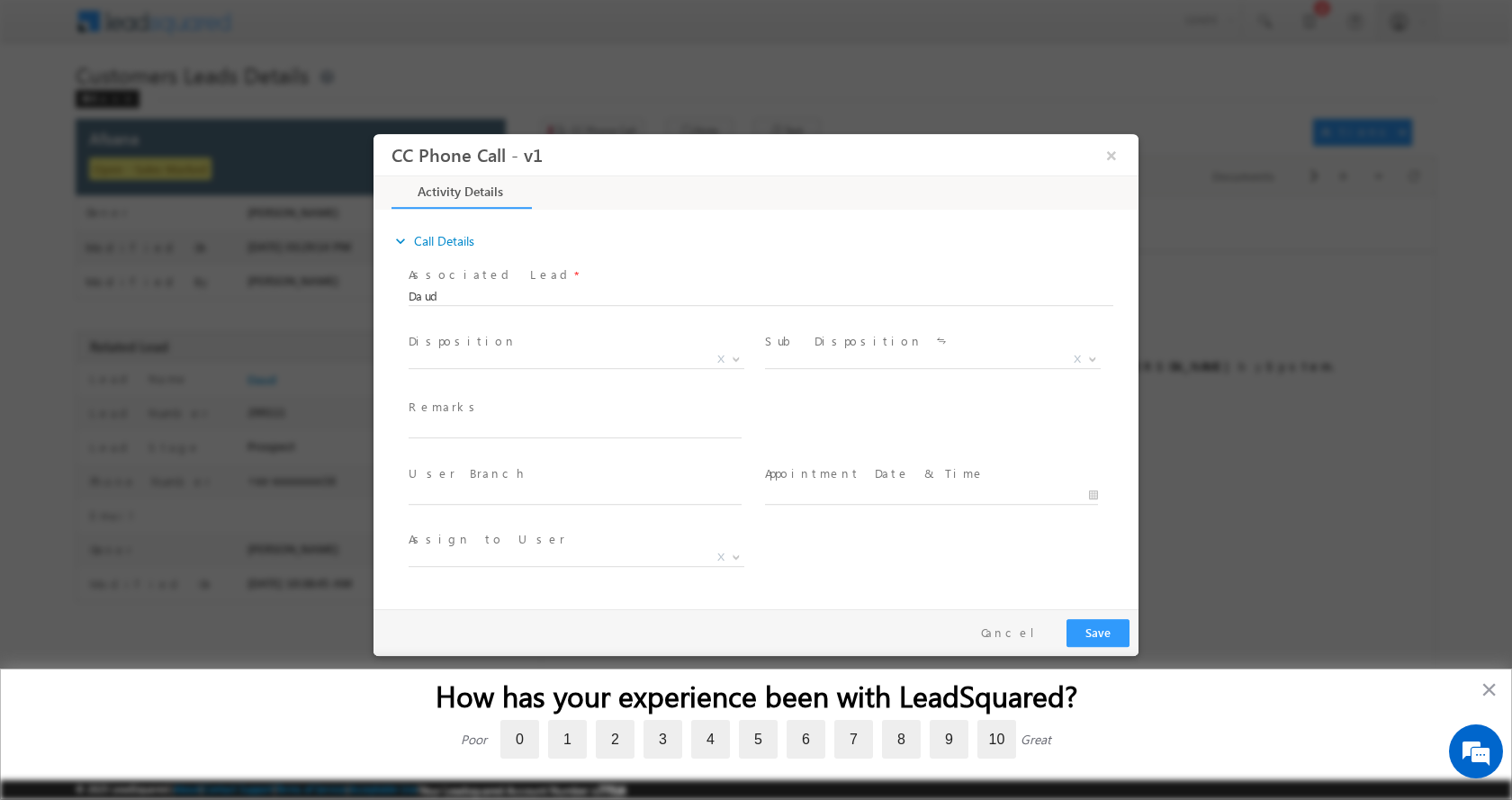
select select "[PERSON_NAME][EMAIL_ADDRESS][DOMAIN_NAME]"
click at [473, 424] on input "text" at bounding box center [575, 427] width 333 height 18
type input "Afsana-9568975536- TOP UP - 2 L-PIN CODE-247001 to saharanpur"
click at [740, 357] on b at bounding box center [736, 358] width 11 height 7
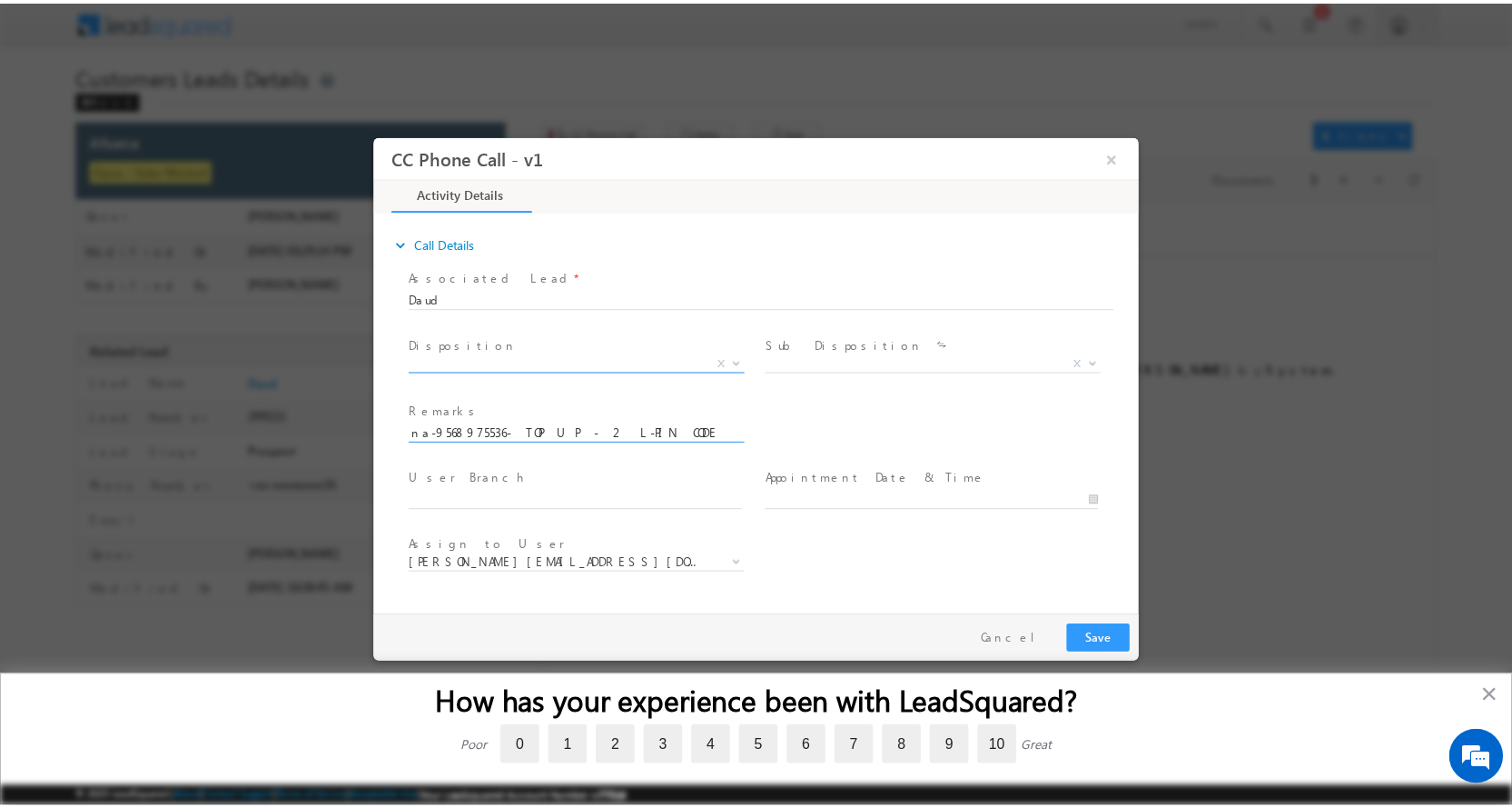
scroll to position [0, 0]
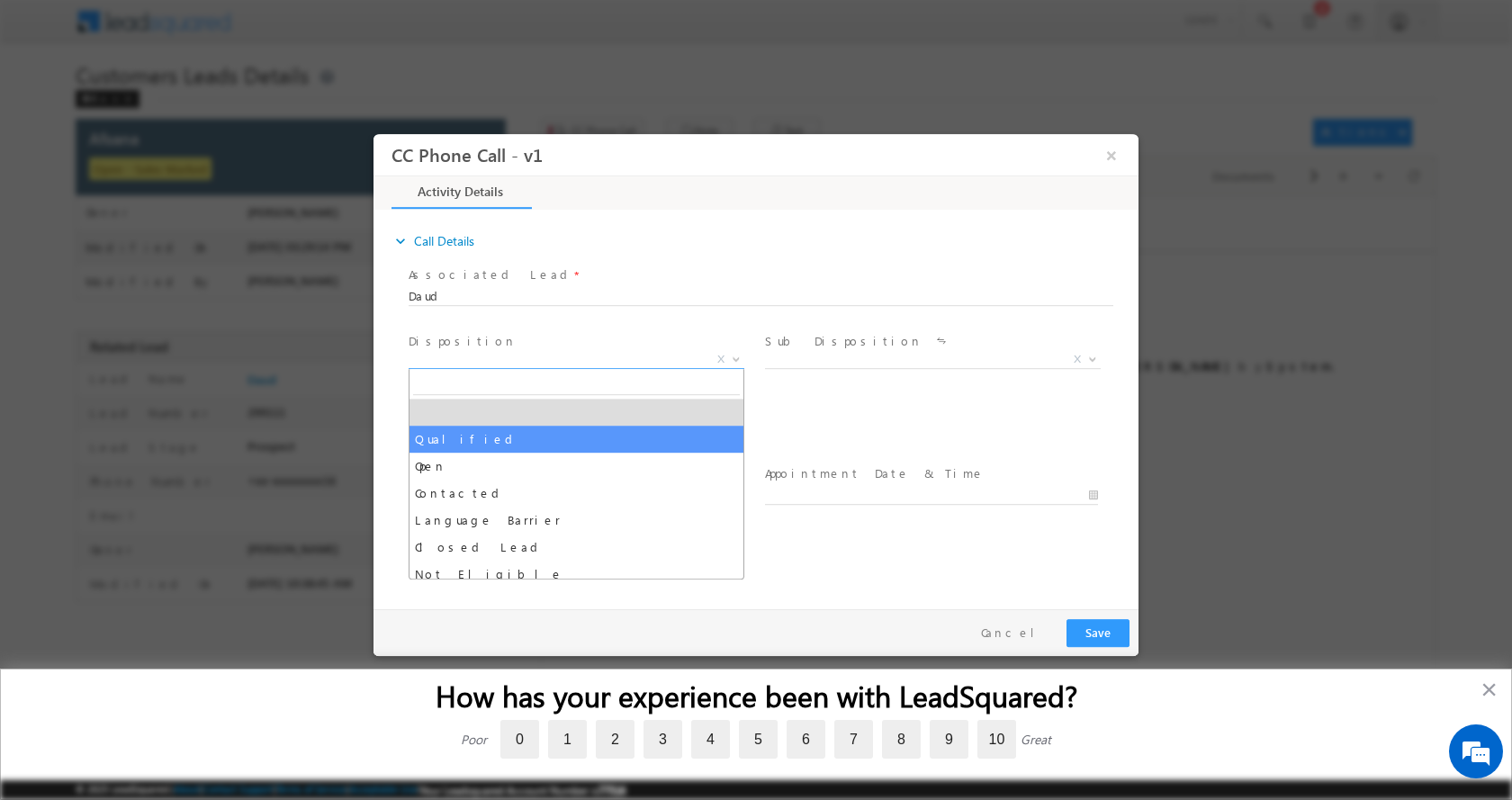
select select "Qualified"
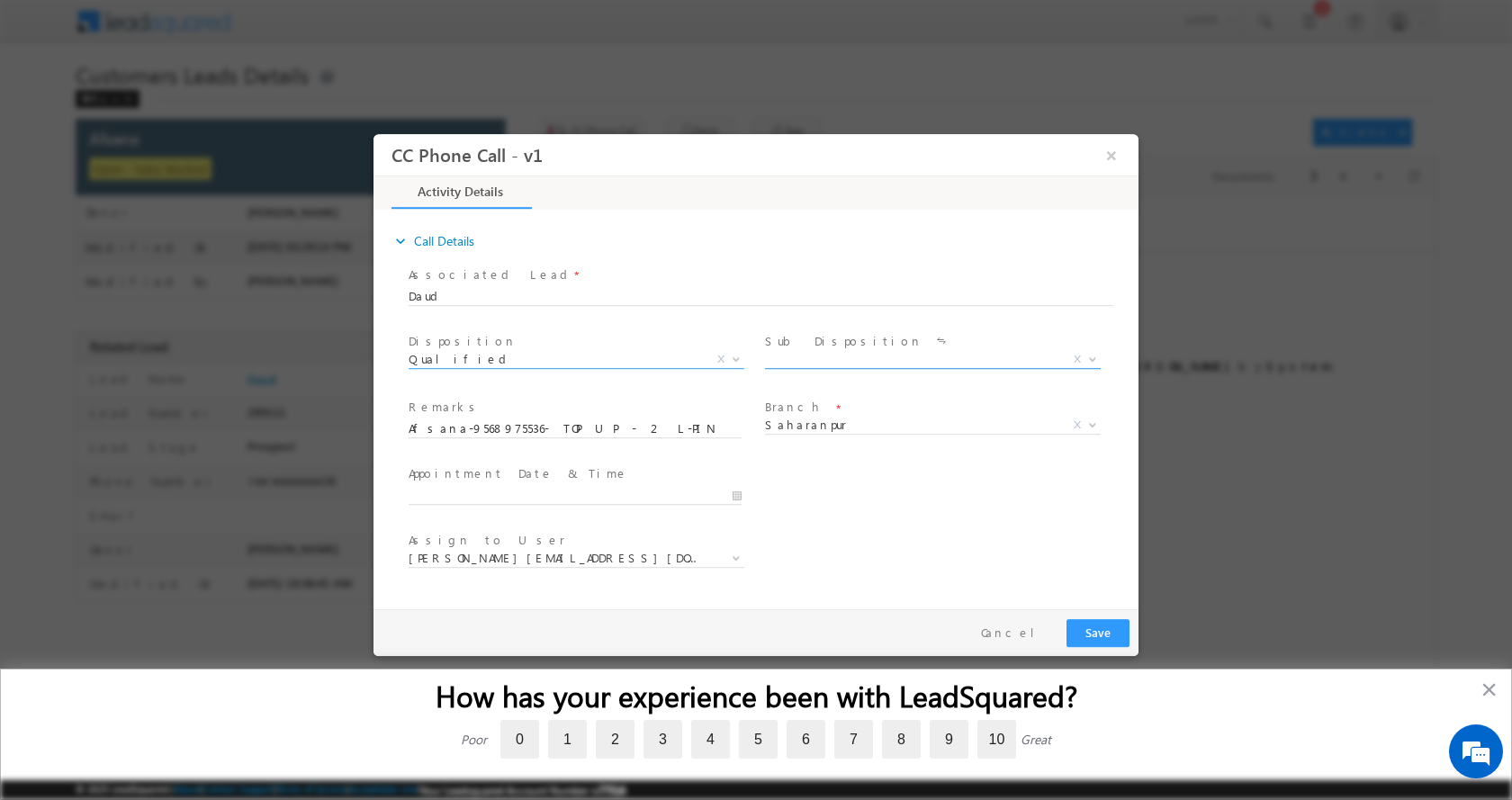
click at [1090, 358] on b at bounding box center [1093, 358] width 11 height 7
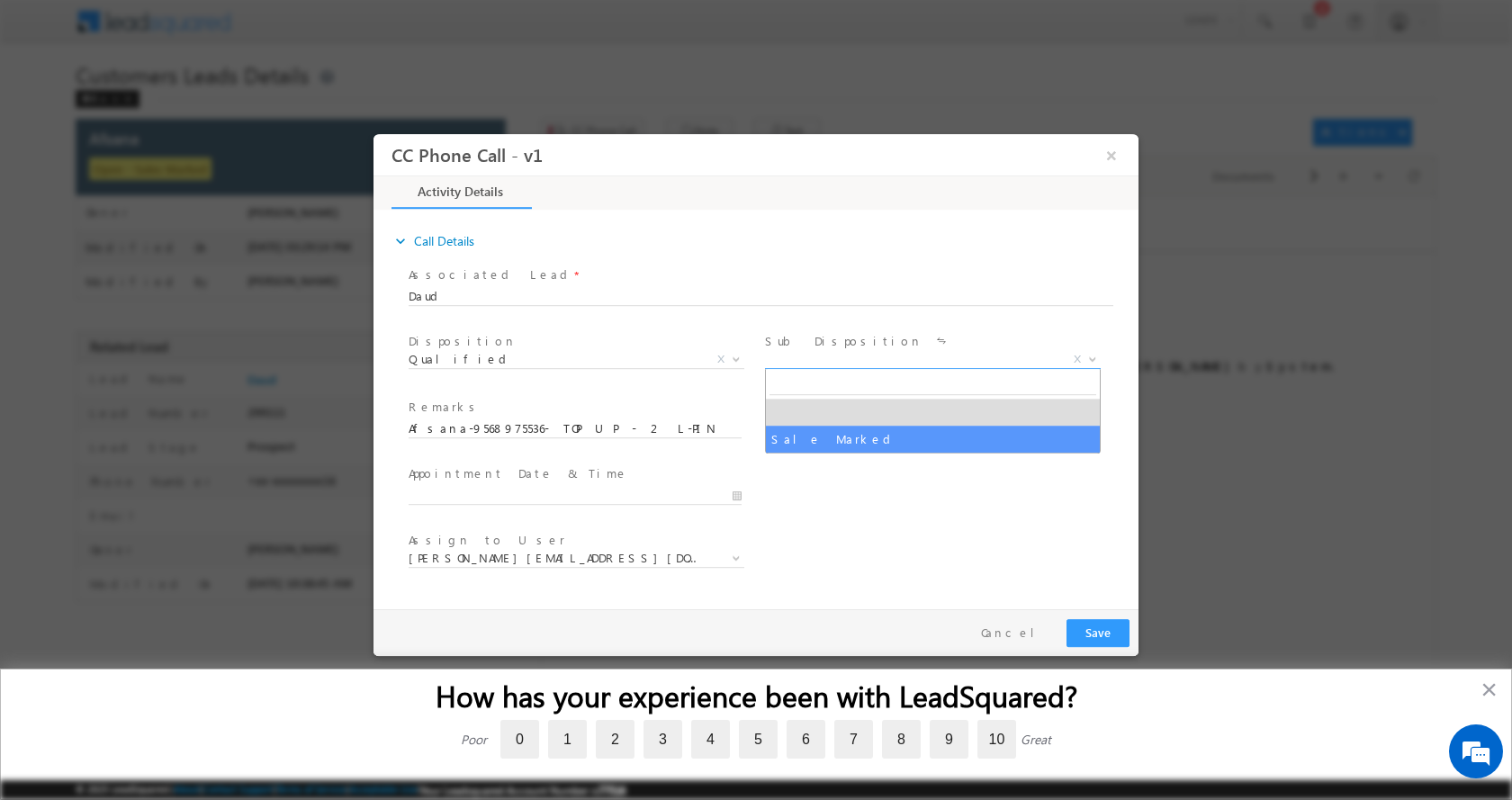
select select "Sale Marked"
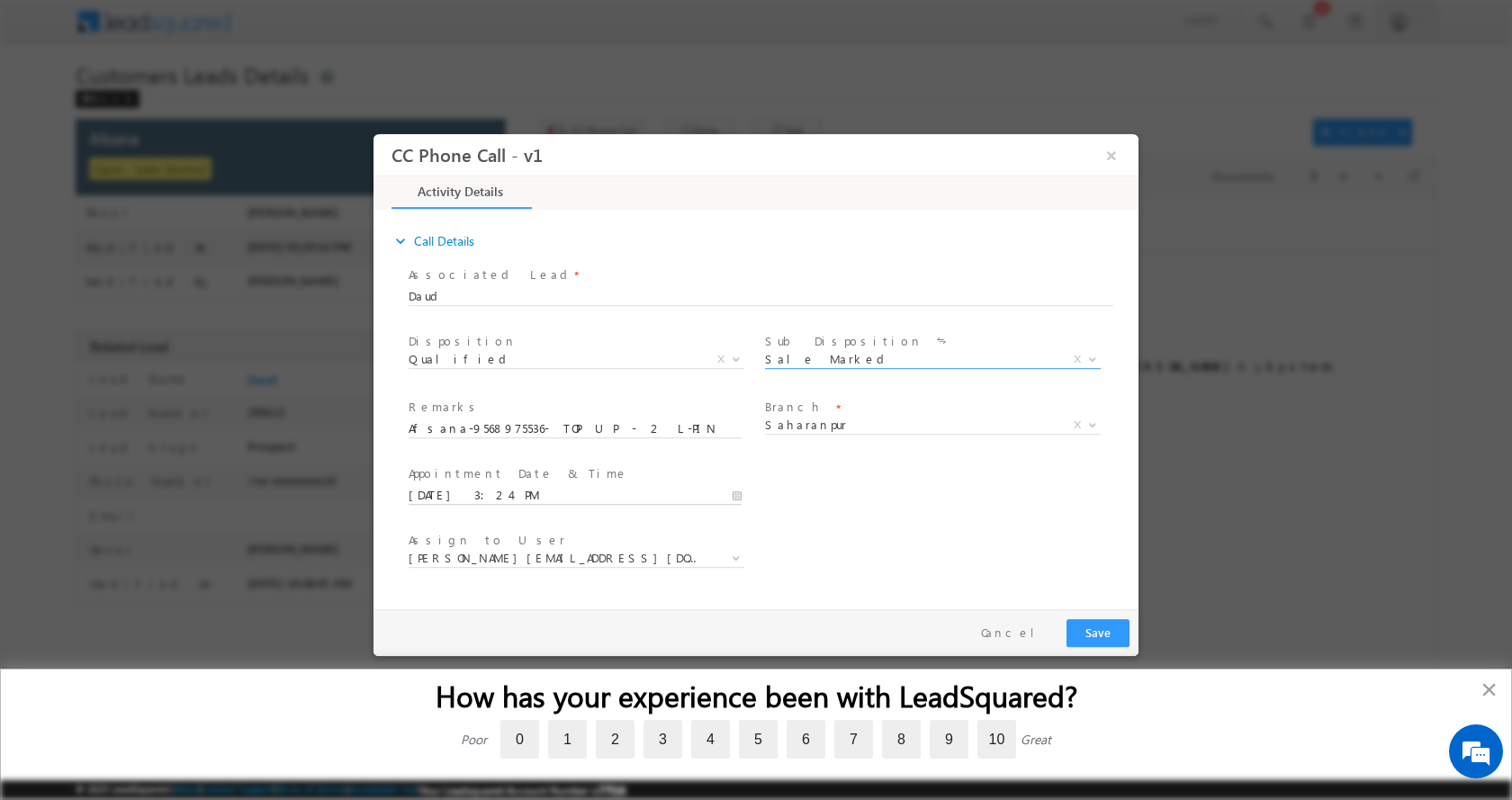
click at [738, 493] on input "10/04/2025 3:24 PM" at bounding box center [575, 495] width 333 height 18
type input "10/06/2025 3:24 PM"
click at [1081, 631] on button "Save" at bounding box center [1098, 632] width 63 height 28
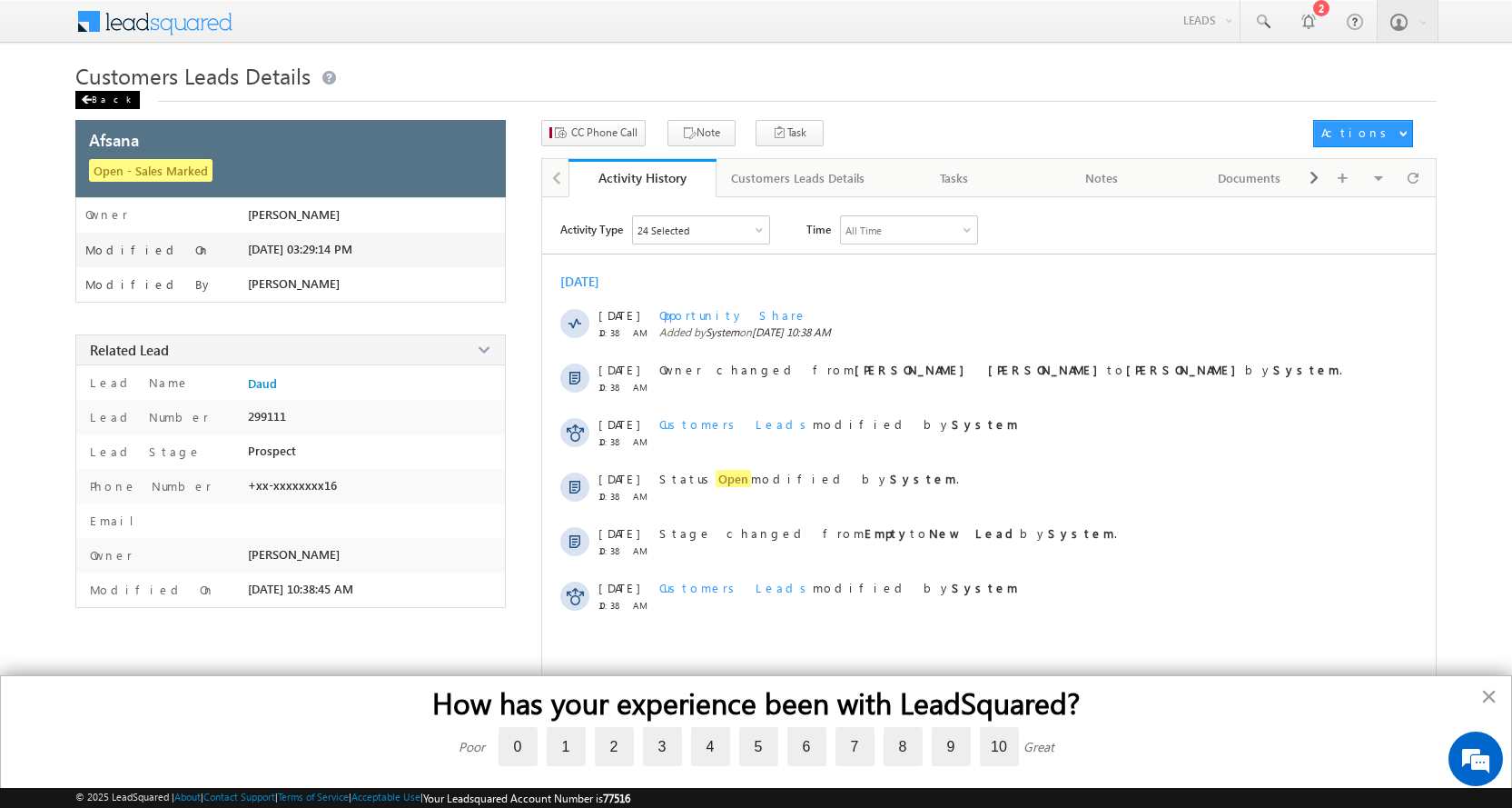
click at [100, 97] on div "Back" at bounding box center [107, 100] width 65 height 18
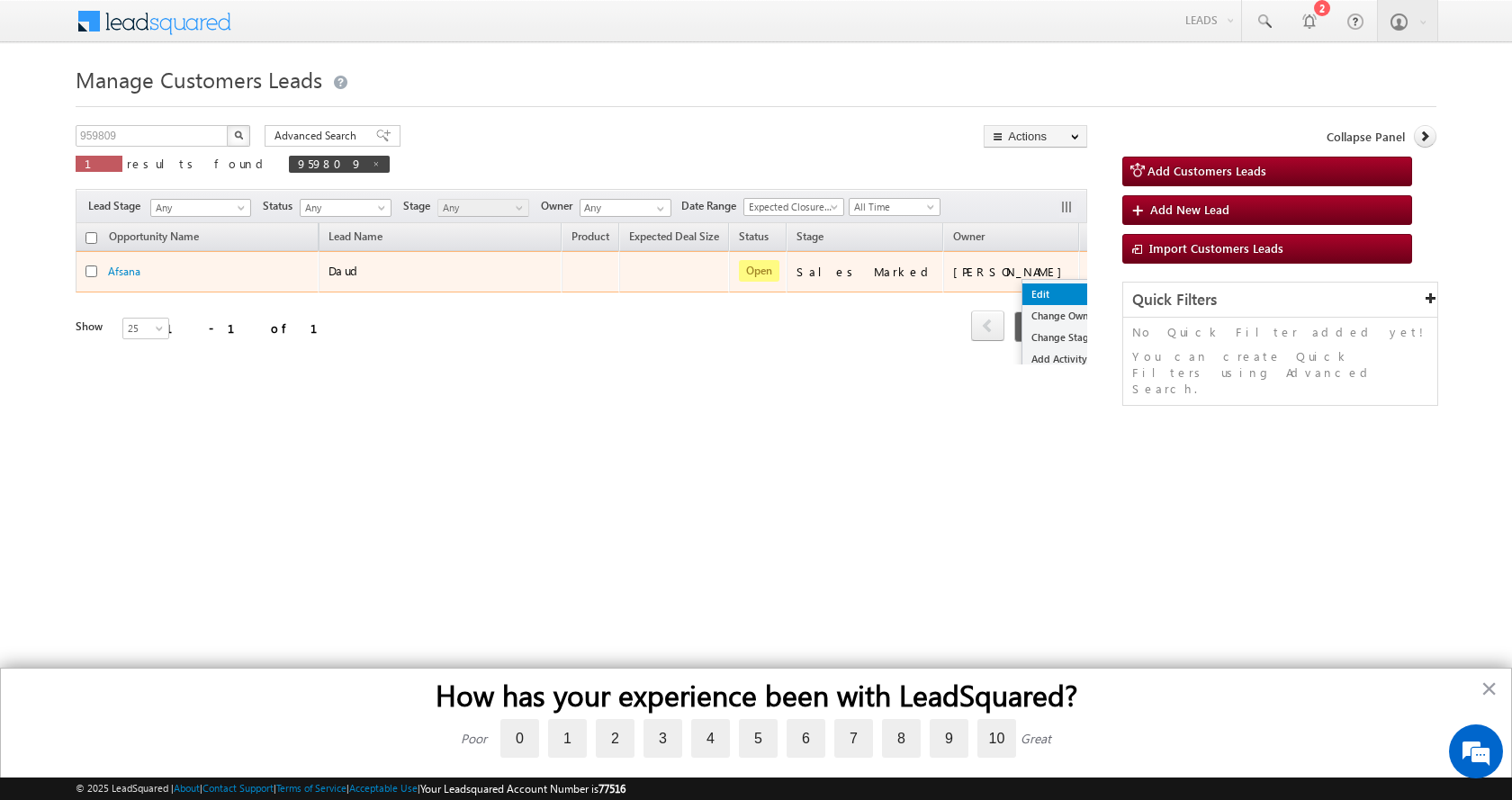
click at [1022, 287] on link "Edit" at bounding box center [1067, 293] width 90 height 21
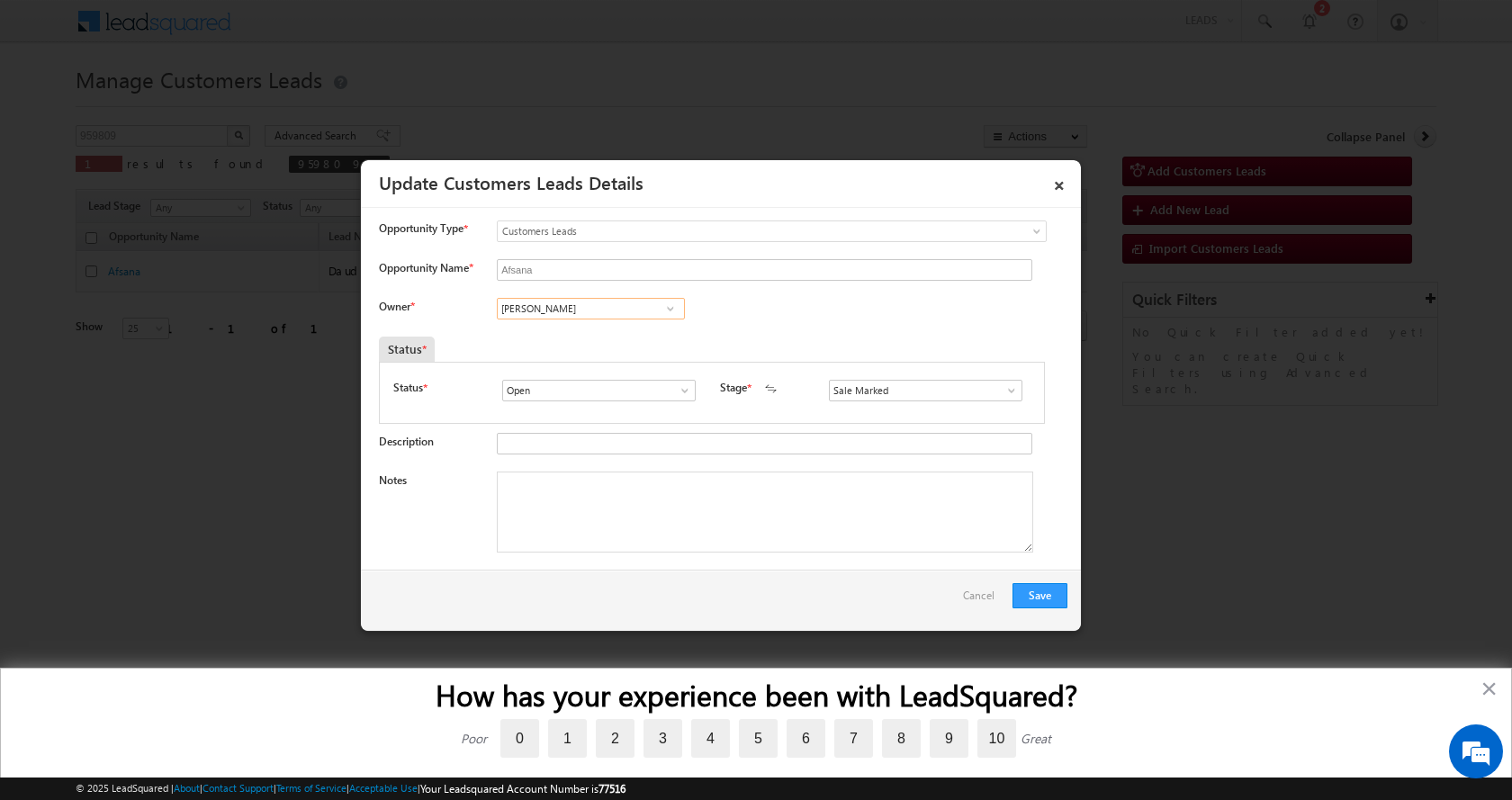
click at [550, 303] on input "[PERSON_NAME]" at bounding box center [591, 308] width 188 height 21
paste input "[PERSON_NAME]"
click at [583, 335] on link "[PERSON_NAME] [EMAIL_ADDRESS][DOMAIN_NAME]" at bounding box center [591, 336] width 188 height 34
type input "[PERSON_NAME]"
click at [624, 517] on textarea "Notes" at bounding box center [765, 511] width 537 height 81
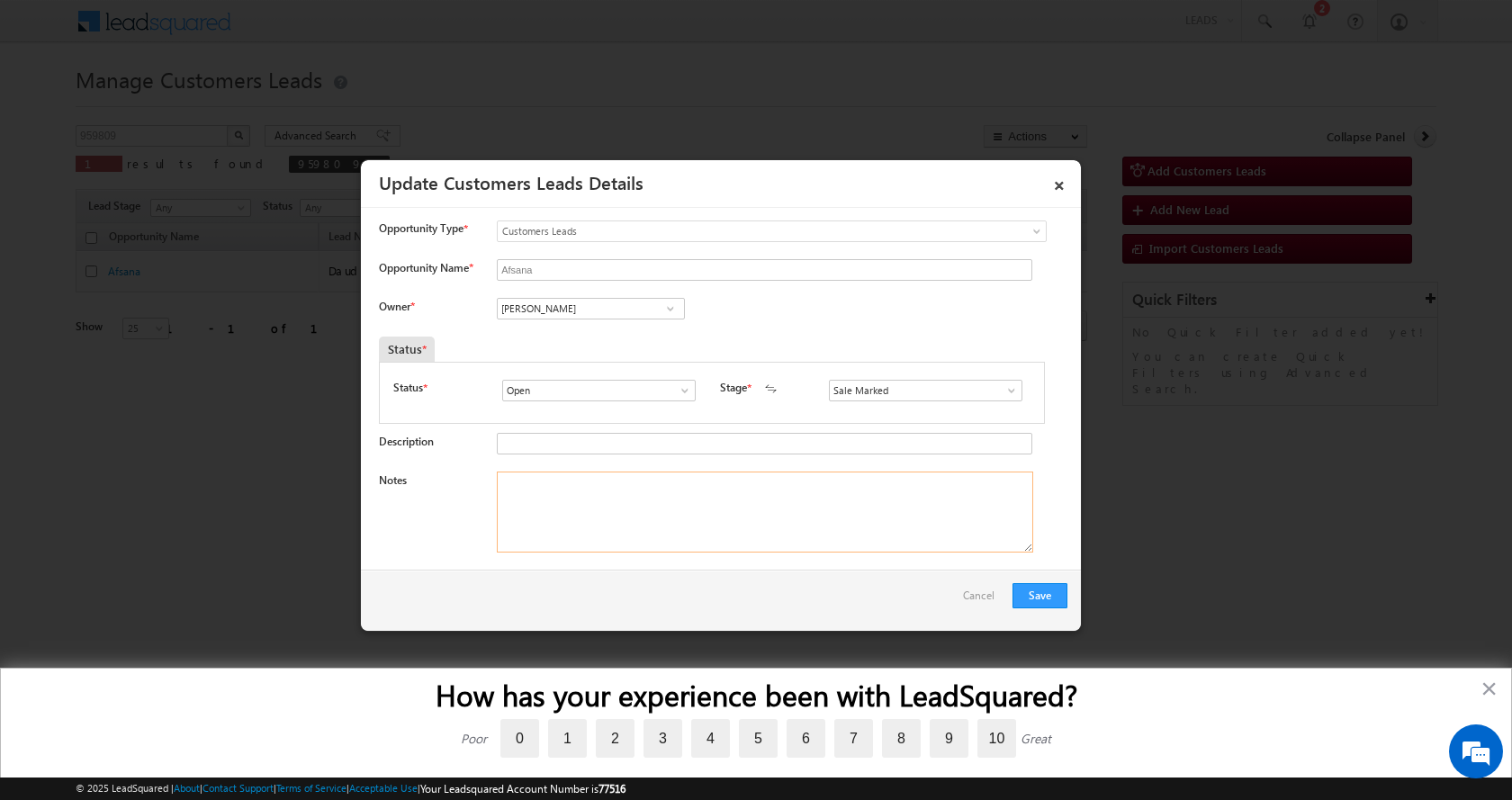
paste textarea "Afsana-9568975536- TOP UP - 2 L-PIN CODE-247001 to saharanpur"
type textarea "Afsana-9568975536- TOP UP - 2 L-PIN CODE-247001 to saharanpur"
click at [1039, 596] on button "Save" at bounding box center [1040, 595] width 55 height 25
